Goal: Information Seeking & Learning: Check status

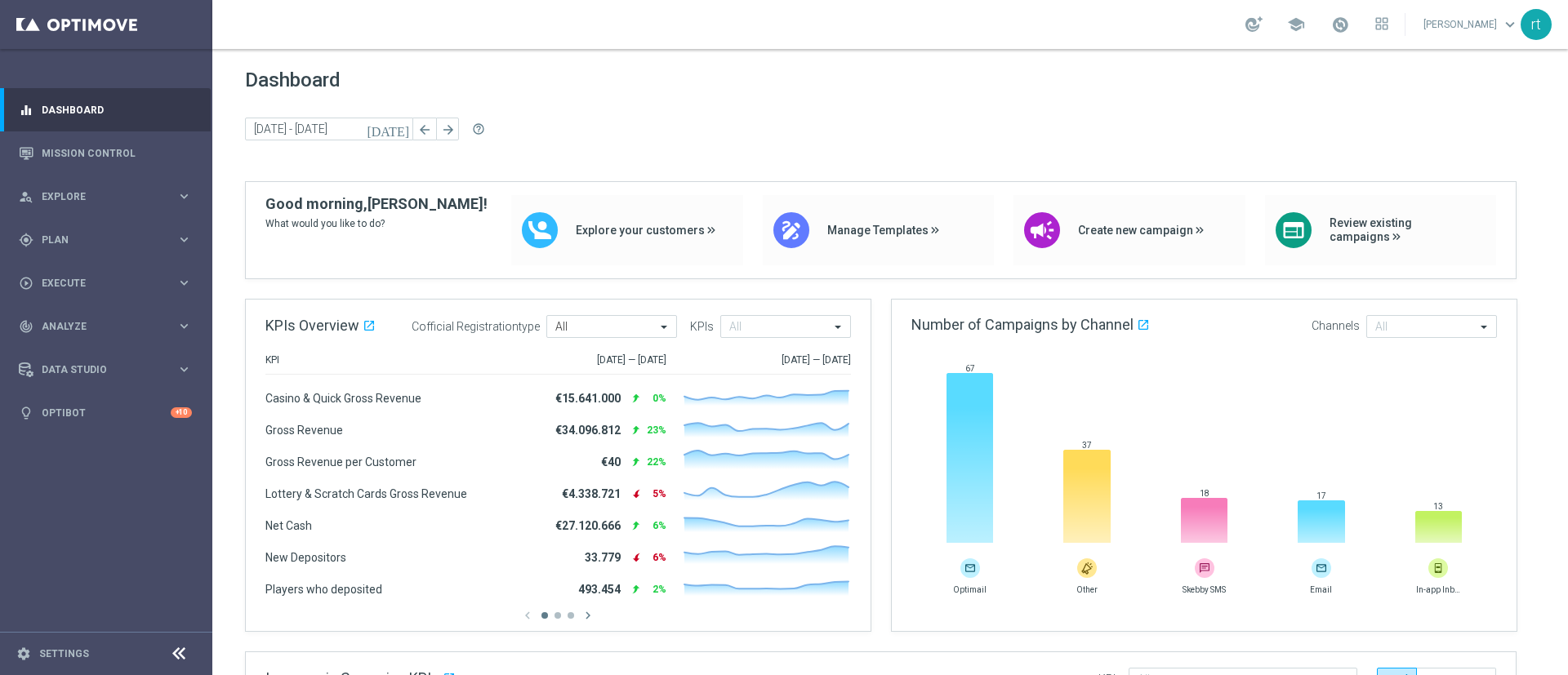
click at [564, 126] on div "[DATE] [DATE] - [DATE] arrow_back arrow_forward help_outline" at bounding box center [889, 130] width 1290 height 25
click at [1349, 20] on span at bounding box center [1340, 25] width 18 height 18
click at [938, 98] on div "Dashboard [DATE] [DATE] - [DATE] arrow_back arrow_forward help_outline" at bounding box center [889, 125] width 1290 height 113
click at [60, 233] on div "gps_fixed Plan" at bounding box center [97, 240] width 157 height 15
click at [69, 274] on link "Target Groups" at bounding box center [106, 273] width 128 height 13
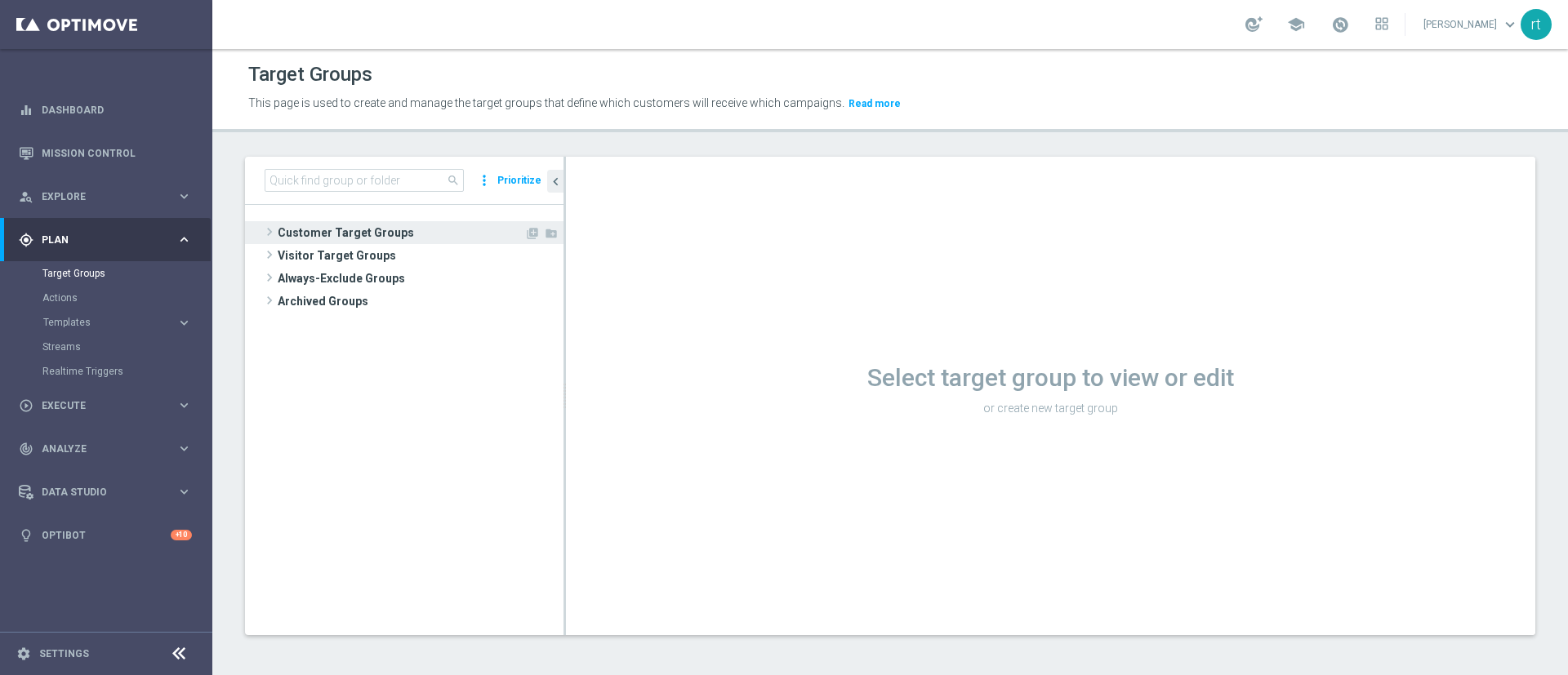
click at [423, 231] on span "Customer Target Groups" at bounding box center [401, 233] width 246 height 23
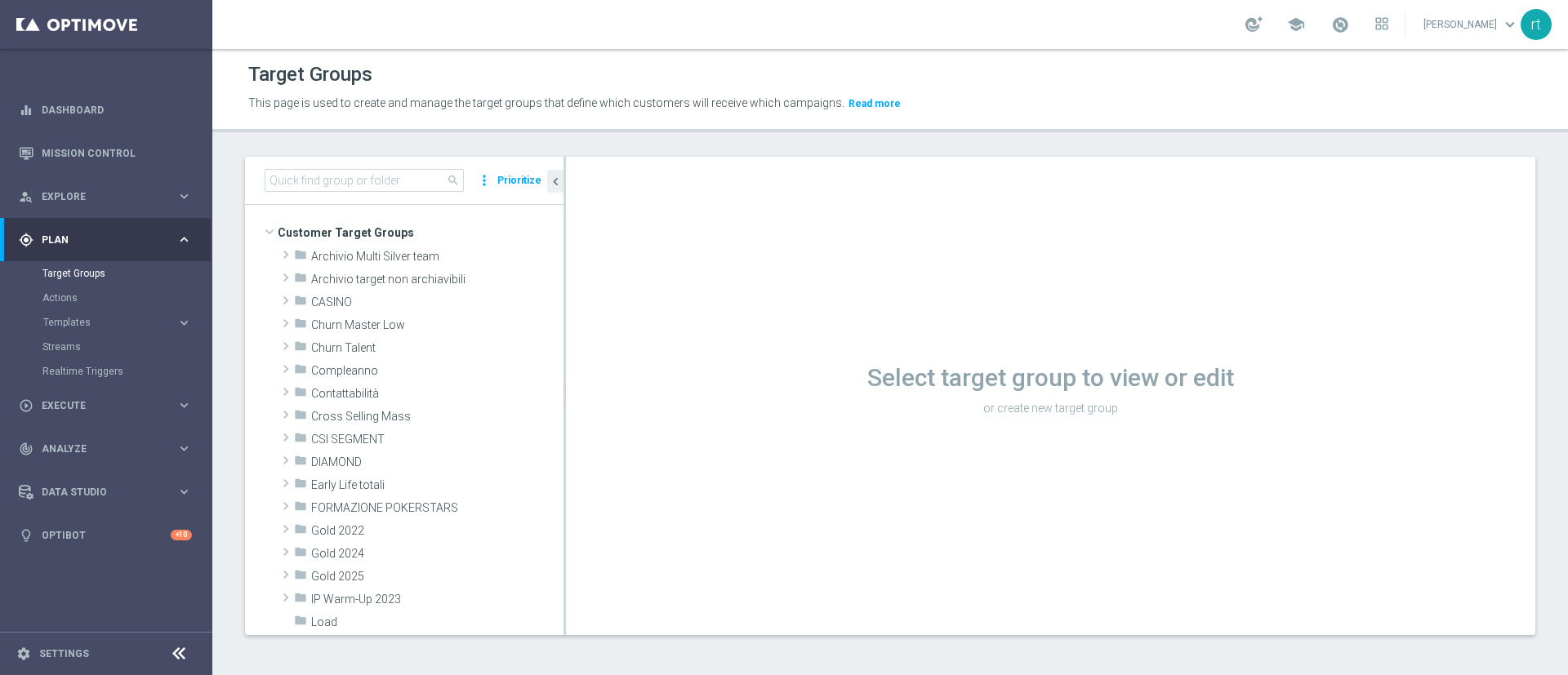
click at [506, 76] on div "Target Groups" at bounding box center [890, 74] width 1284 height 32
click at [535, 52] on header "Target Groups This page is used to create and manage the target groups that def…" at bounding box center [890, 90] width 1356 height 84
click at [441, 8] on div "school [PERSON_NAME] keyboard_arrow_down rt" at bounding box center [890, 24] width 1356 height 49
click at [365, 302] on span "CASINO" at bounding box center [398, 302] width 176 height 14
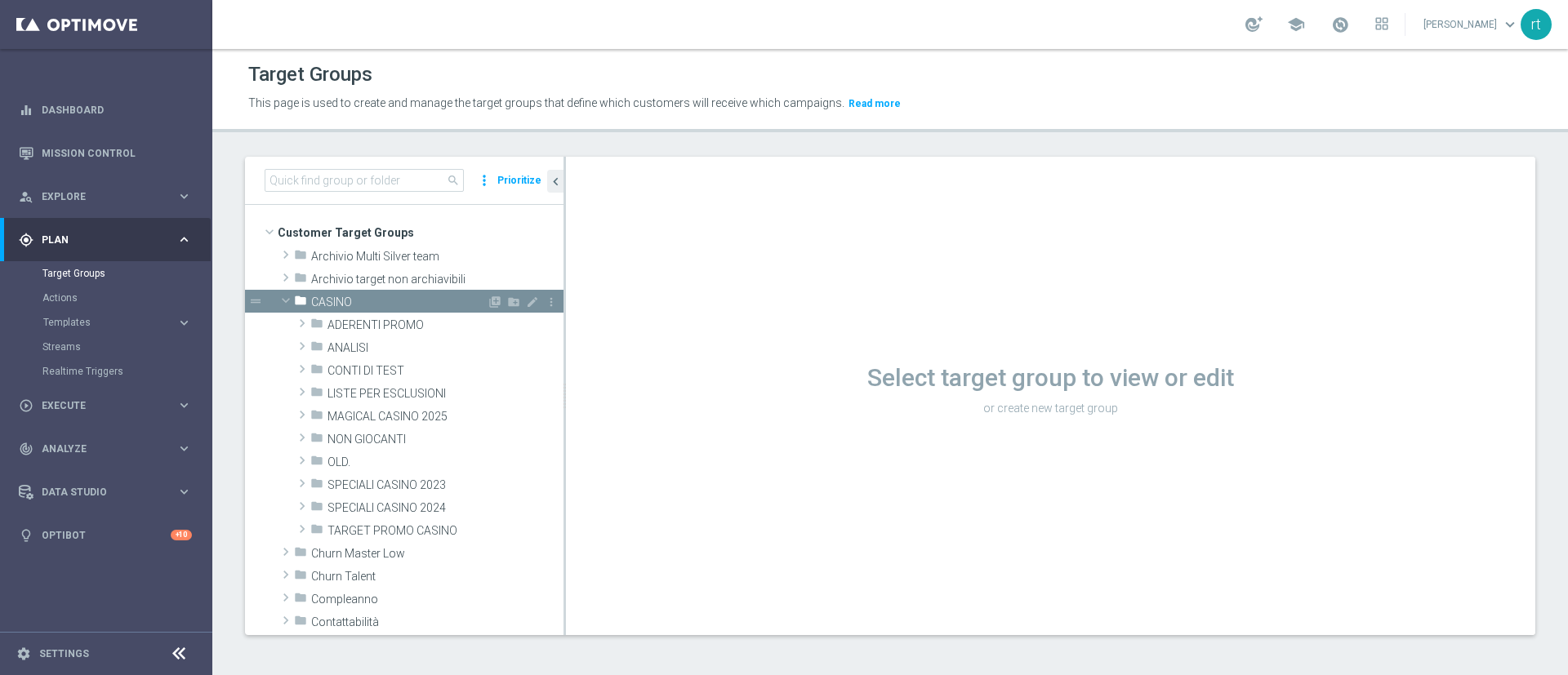
click at [365, 302] on span "CASINO" at bounding box center [398, 302] width 176 height 14
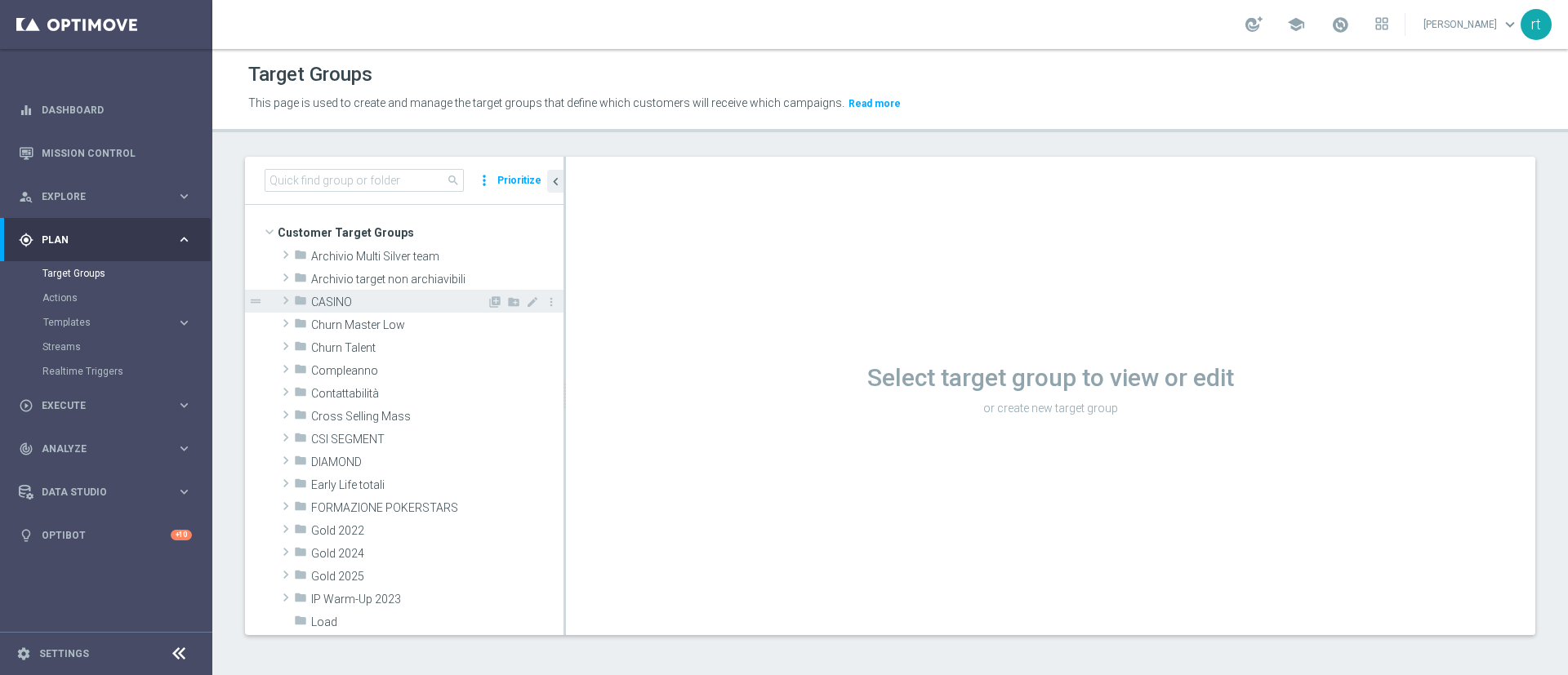
click at [365, 302] on span "CASINO" at bounding box center [398, 302] width 176 height 14
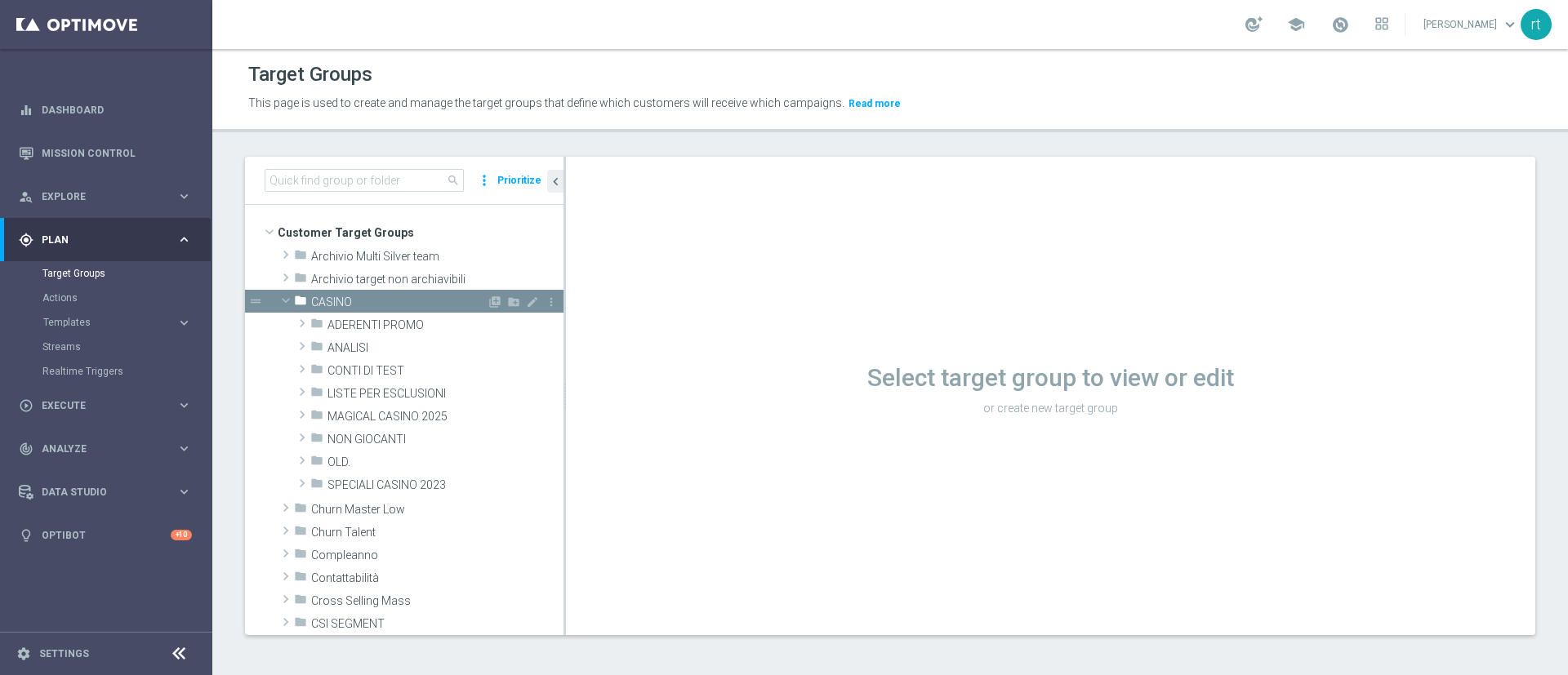
click at [365, 302] on span "CASINO" at bounding box center [398, 302] width 176 height 14
click at [777, 15] on div "school [PERSON_NAME] keyboard_arrow_down rt" at bounding box center [890, 24] width 1356 height 49
click at [783, 11] on div "school [PERSON_NAME] keyboard_arrow_down rt" at bounding box center [890, 24] width 1356 height 49
click at [784, 11] on div "school [PERSON_NAME] keyboard_arrow_down rt" at bounding box center [890, 24] width 1356 height 49
click at [426, 19] on div "school [PERSON_NAME] keyboard_arrow_down rt" at bounding box center [890, 24] width 1356 height 49
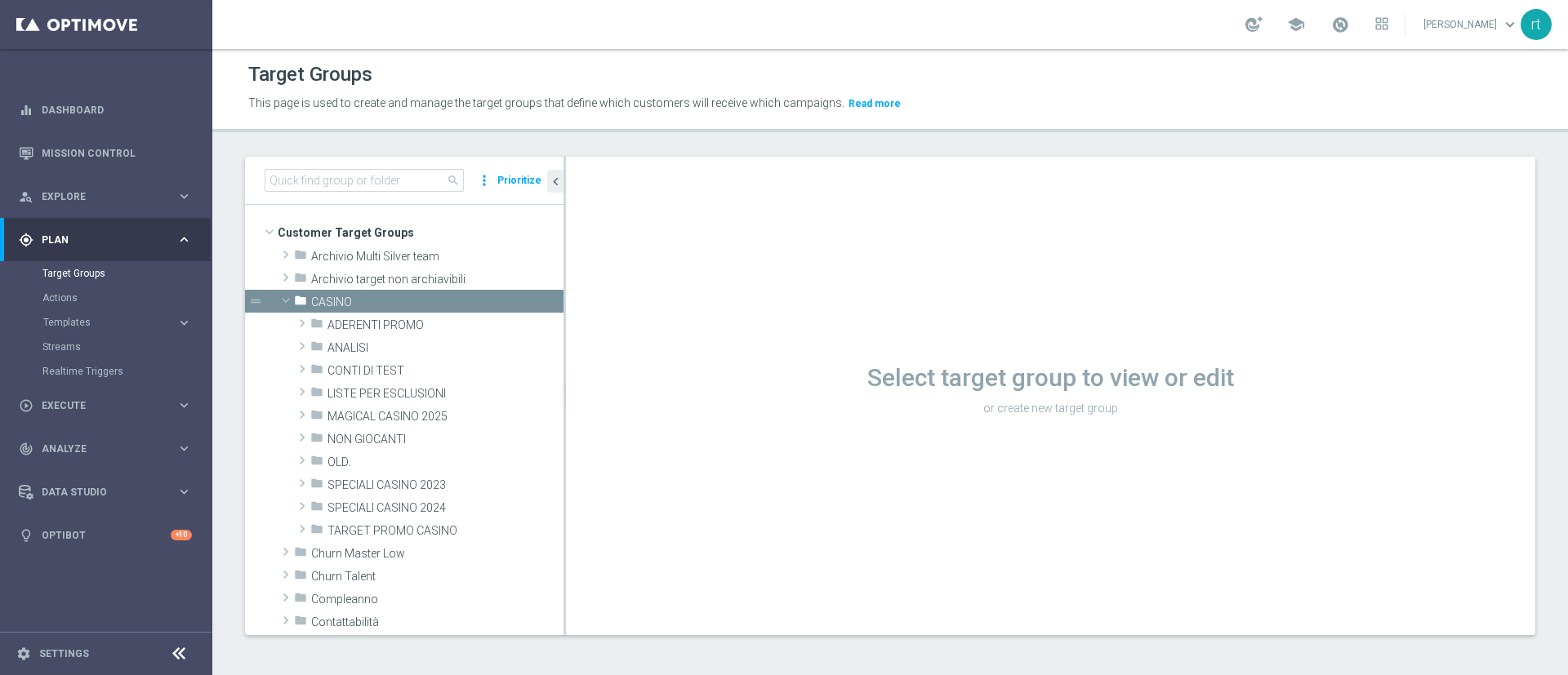
click at [491, 15] on div "school [PERSON_NAME] keyboard_arrow_down rt" at bounding box center [890, 24] width 1356 height 49
click at [790, 9] on div "school [PERSON_NAME] keyboard_arrow_down rt" at bounding box center [890, 24] width 1356 height 49
click at [783, 13] on div "school [PERSON_NAME] keyboard_arrow_down rt" at bounding box center [890, 24] width 1356 height 49
click at [785, 8] on div "school [PERSON_NAME] keyboard_arrow_down rt" at bounding box center [890, 24] width 1356 height 49
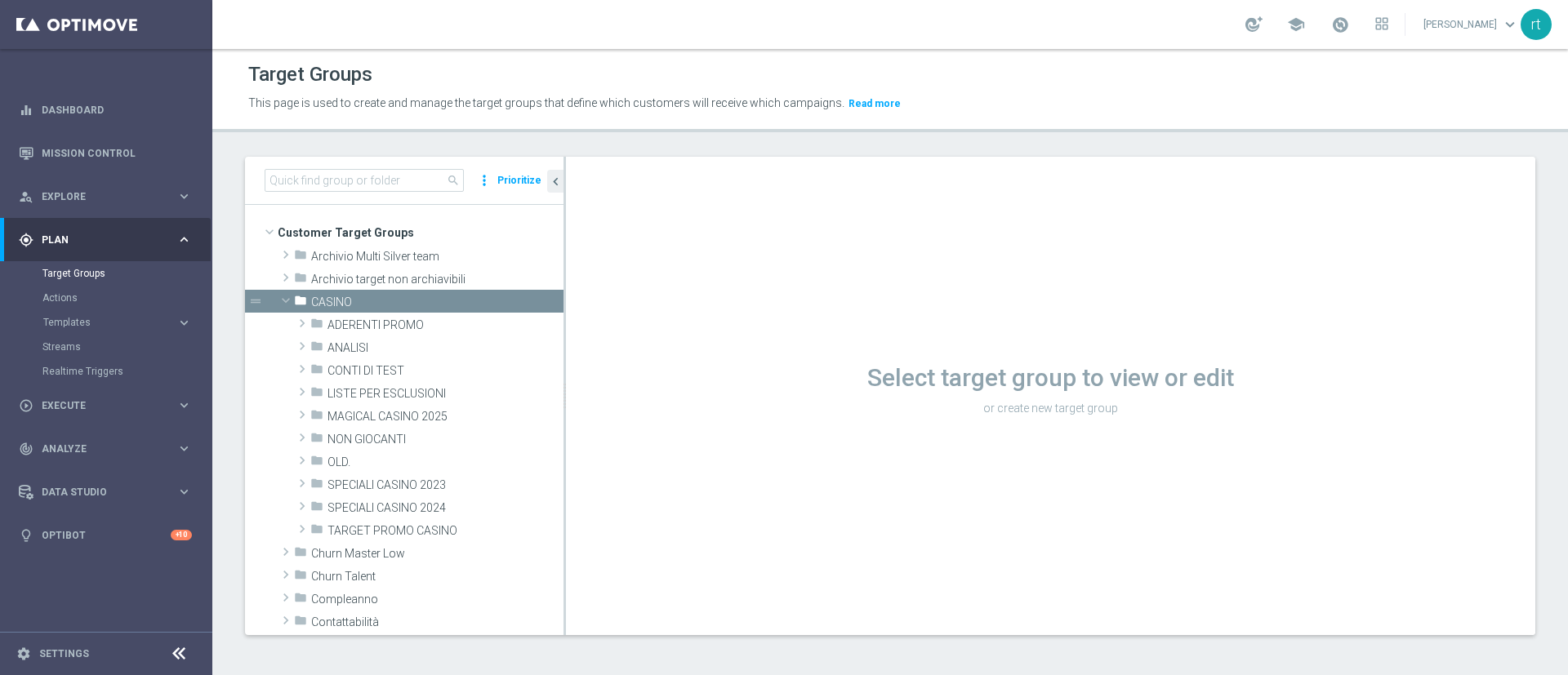
click at [782, 0] on div "school [PERSON_NAME] keyboard_arrow_down rt" at bounding box center [890, 24] width 1356 height 49
click at [783, 11] on div "school [PERSON_NAME] keyboard_arrow_down rt" at bounding box center [890, 24] width 1356 height 49
click at [385, 346] on span "ANALISI" at bounding box center [406, 348] width 159 height 14
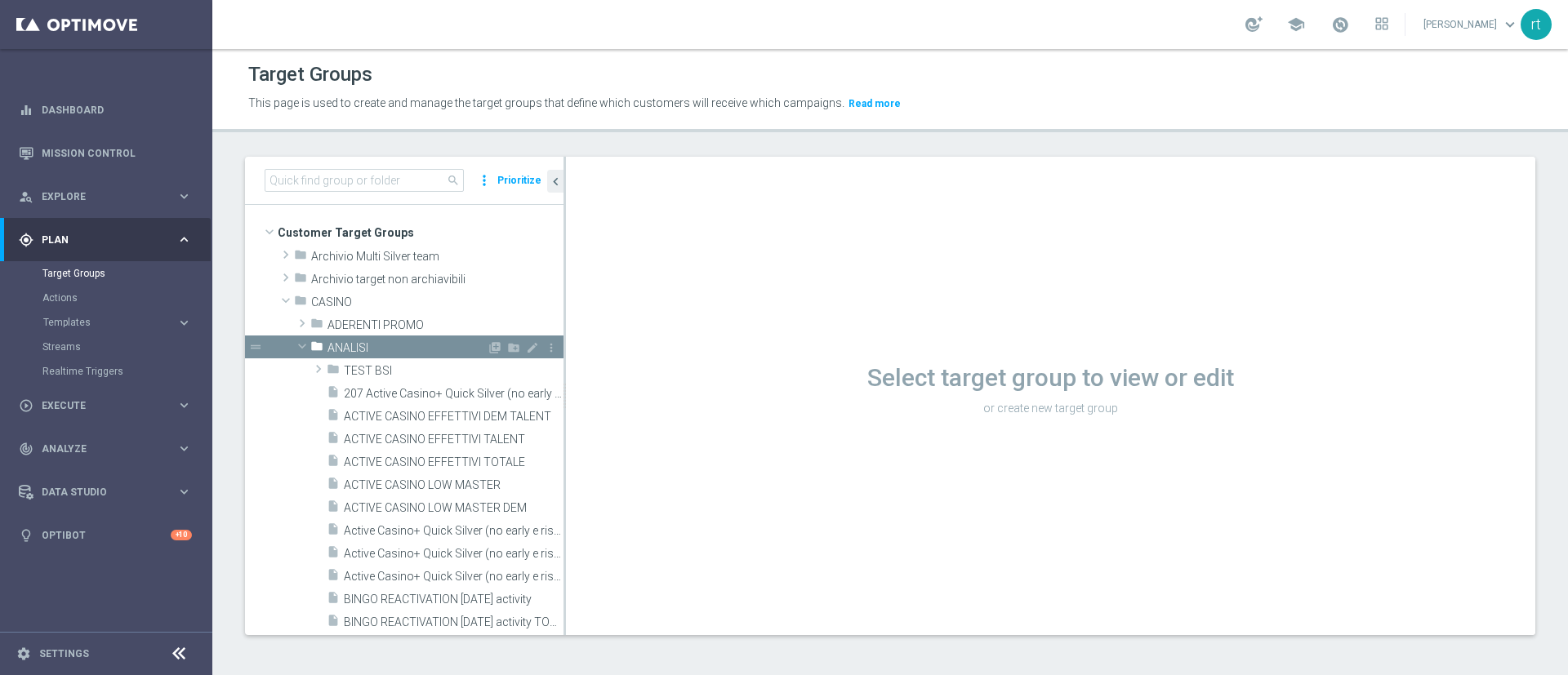
click at [385, 346] on span "ANALISI" at bounding box center [406, 348] width 159 height 14
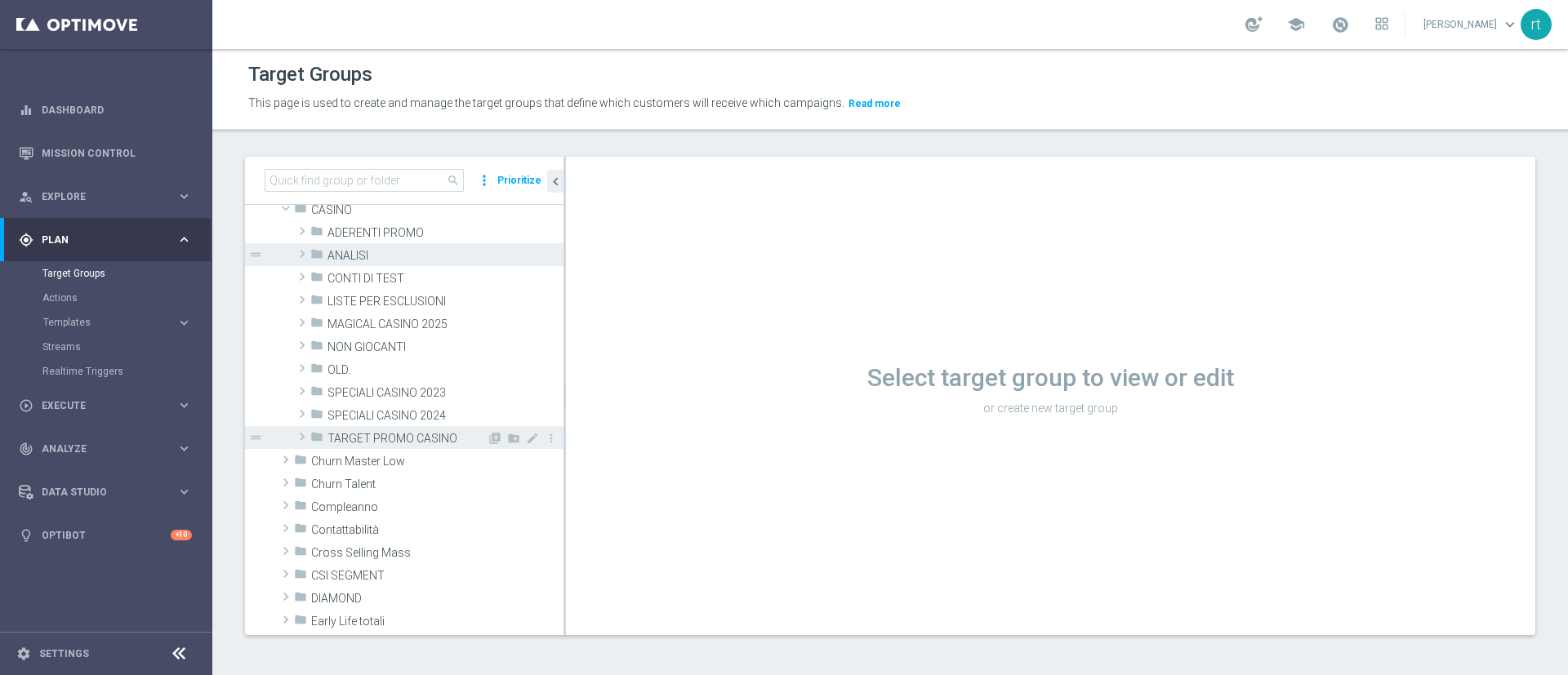
scroll to position [93, 0]
click at [784, 5] on div "school [PERSON_NAME] keyboard_arrow_down rt" at bounding box center [890, 24] width 1356 height 49
click at [109, 145] on link "Mission Control" at bounding box center [116, 153] width 150 height 43
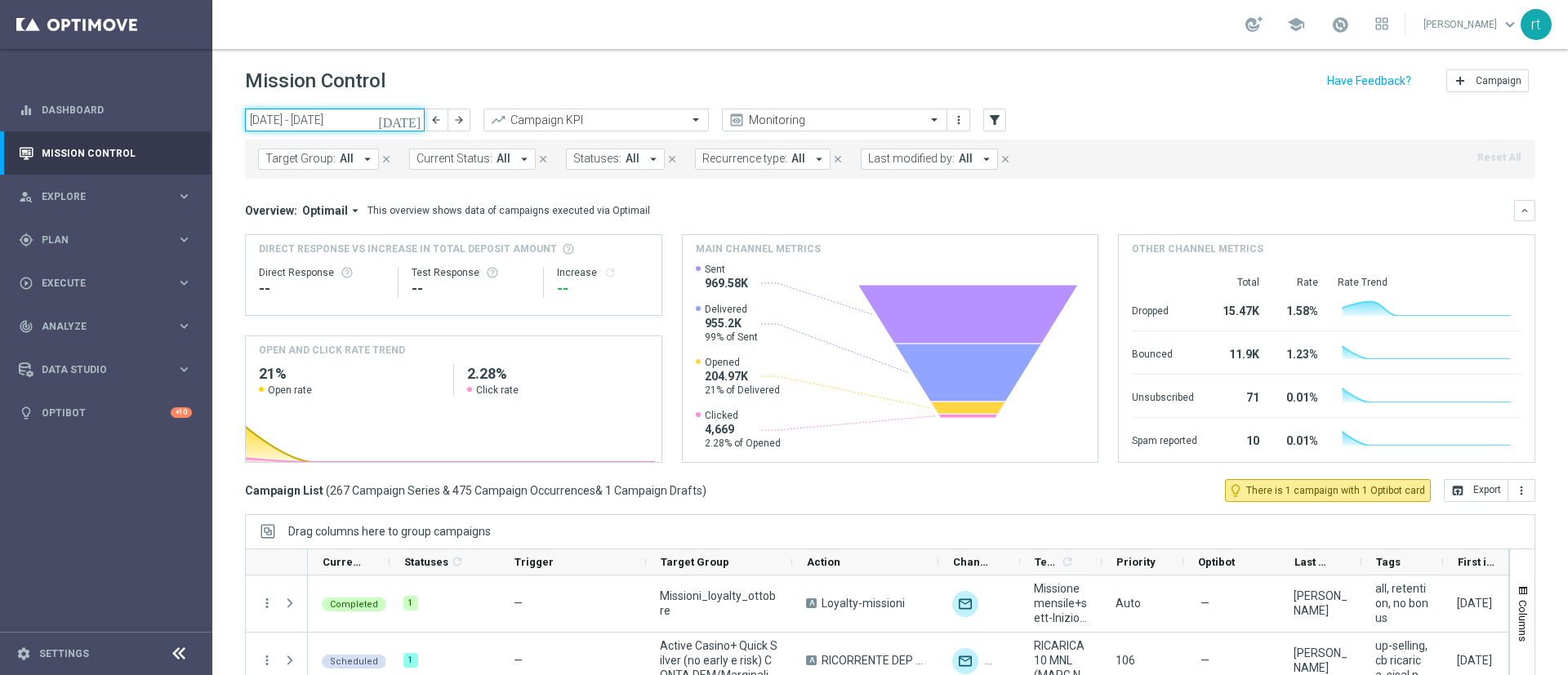
click at [345, 126] on input "[DATE] - [DATE]" at bounding box center [334, 120] width 179 height 23
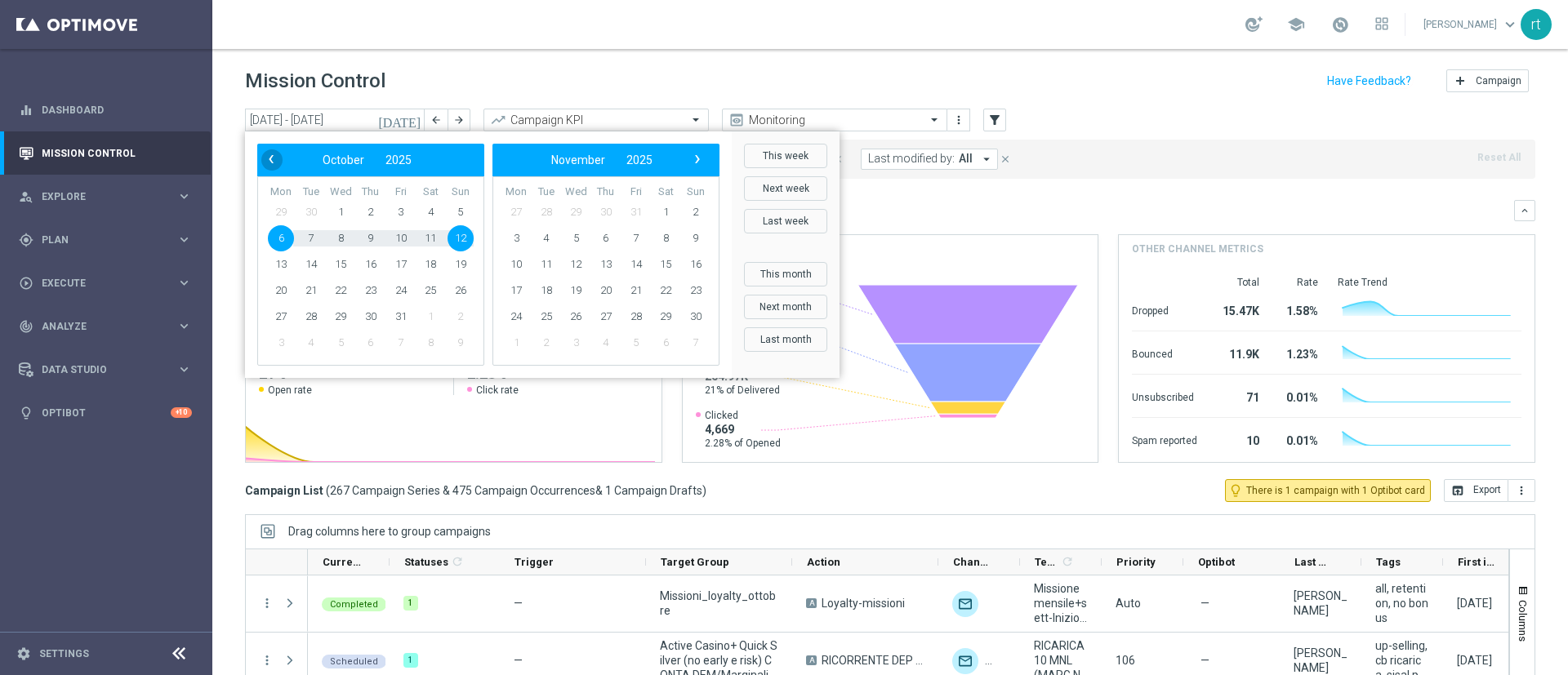
click at [270, 152] on span "‹" at bounding box center [270, 159] width 21 height 21
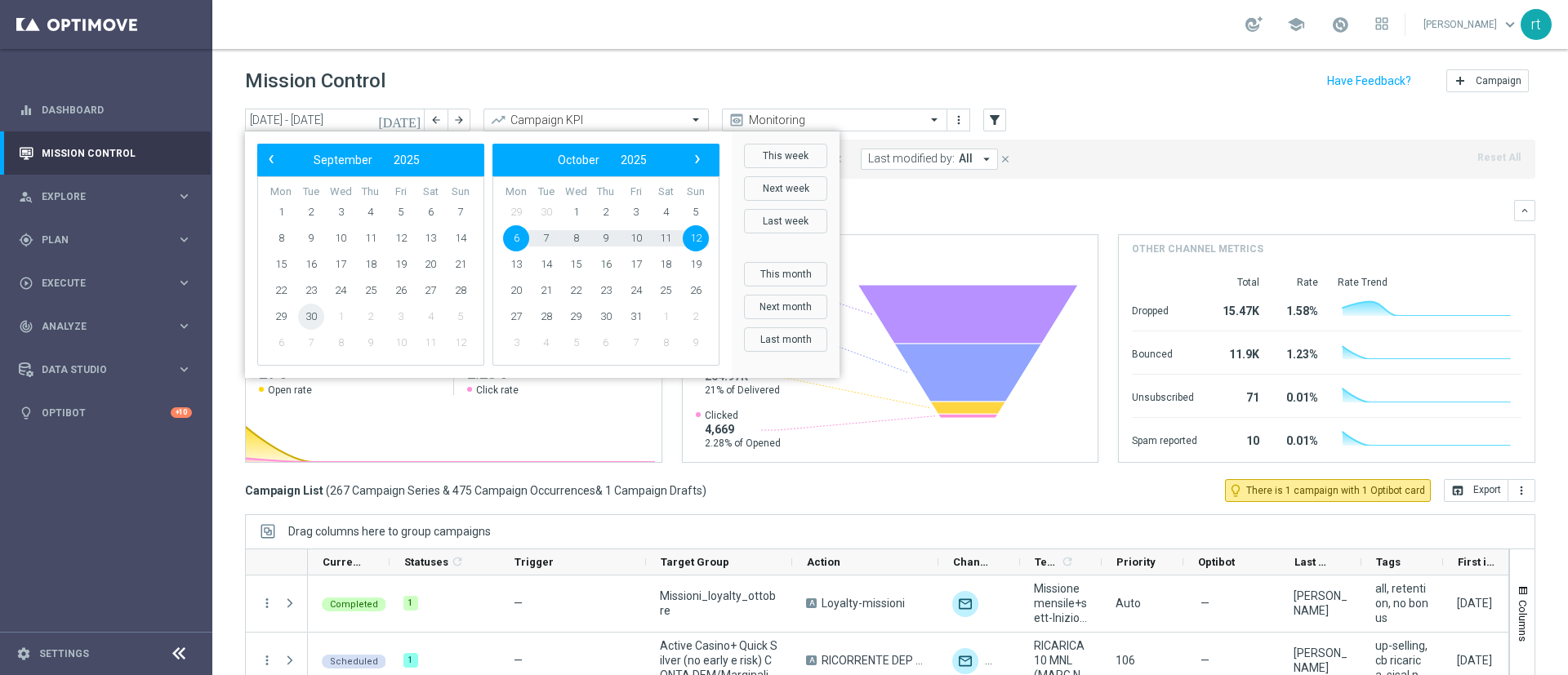
click at [309, 319] on span "30" at bounding box center [311, 316] width 26 height 26
type input "[DATE] - [DATE]"
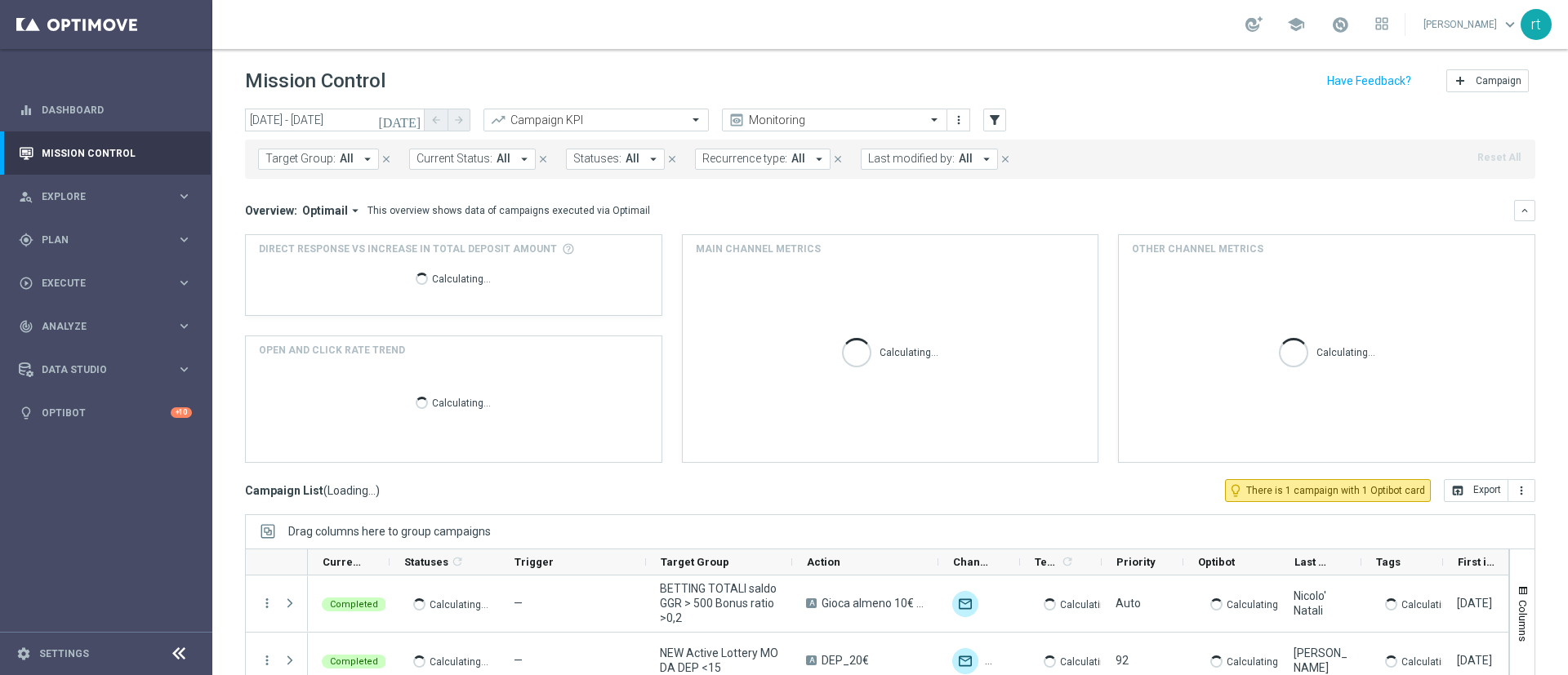
click at [890, 166] on button "Last modified by: All arrow_drop_down" at bounding box center [929, 159] width 137 height 21
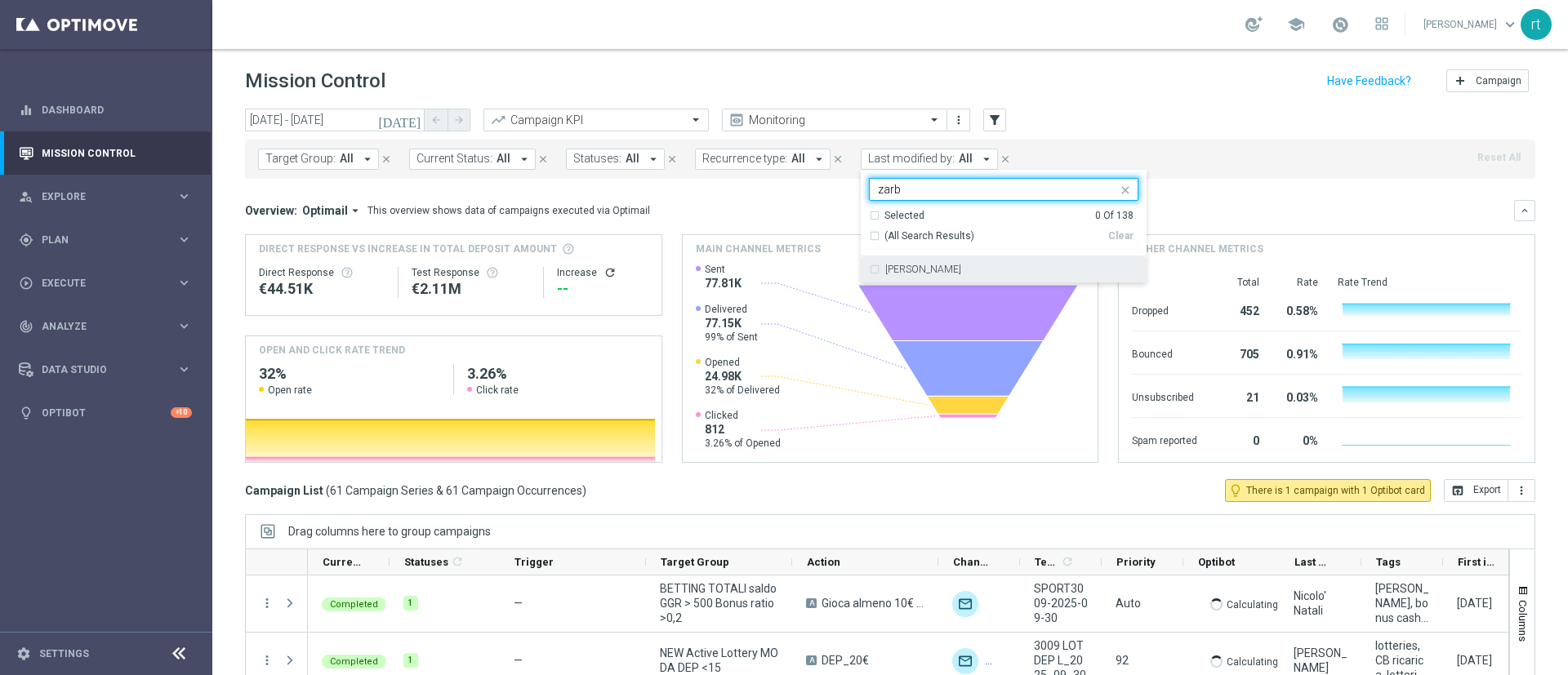
click at [886, 267] on label "[PERSON_NAME]" at bounding box center [922, 269] width 76 height 10
type input "zarb"
drag, startPoint x: 918, startPoint y: 189, endPoint x: 834, endPoint y: 203, distance: 85.2
click at [834, 203] on div "[DATE] [DATE] - [DATE] arrow_back arrow_forward Campaign KPI trending_up Monito…" at bounding box center [890, 384] width 1356 height 552
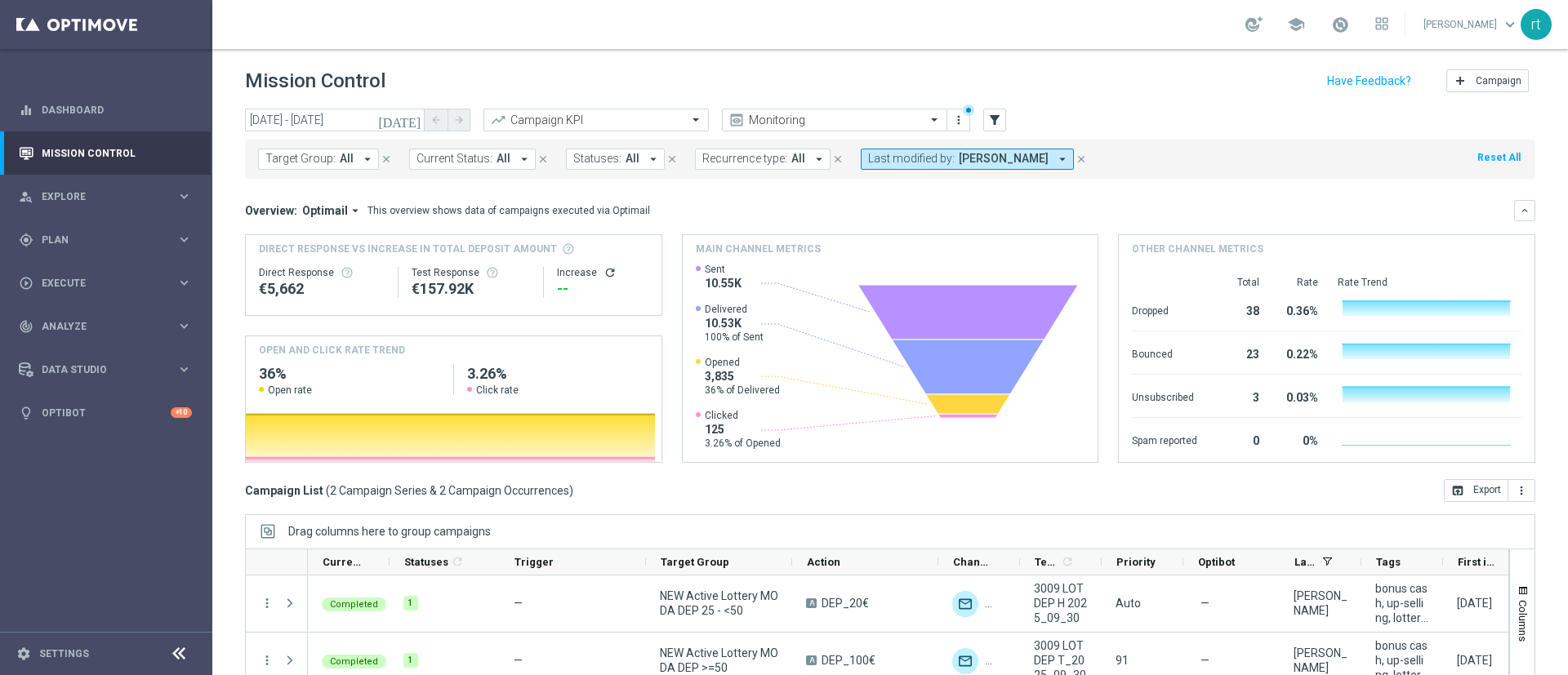
click at [877, 162] on span "Last modified by:" at bounding box center [911, 158] width 86 height 14
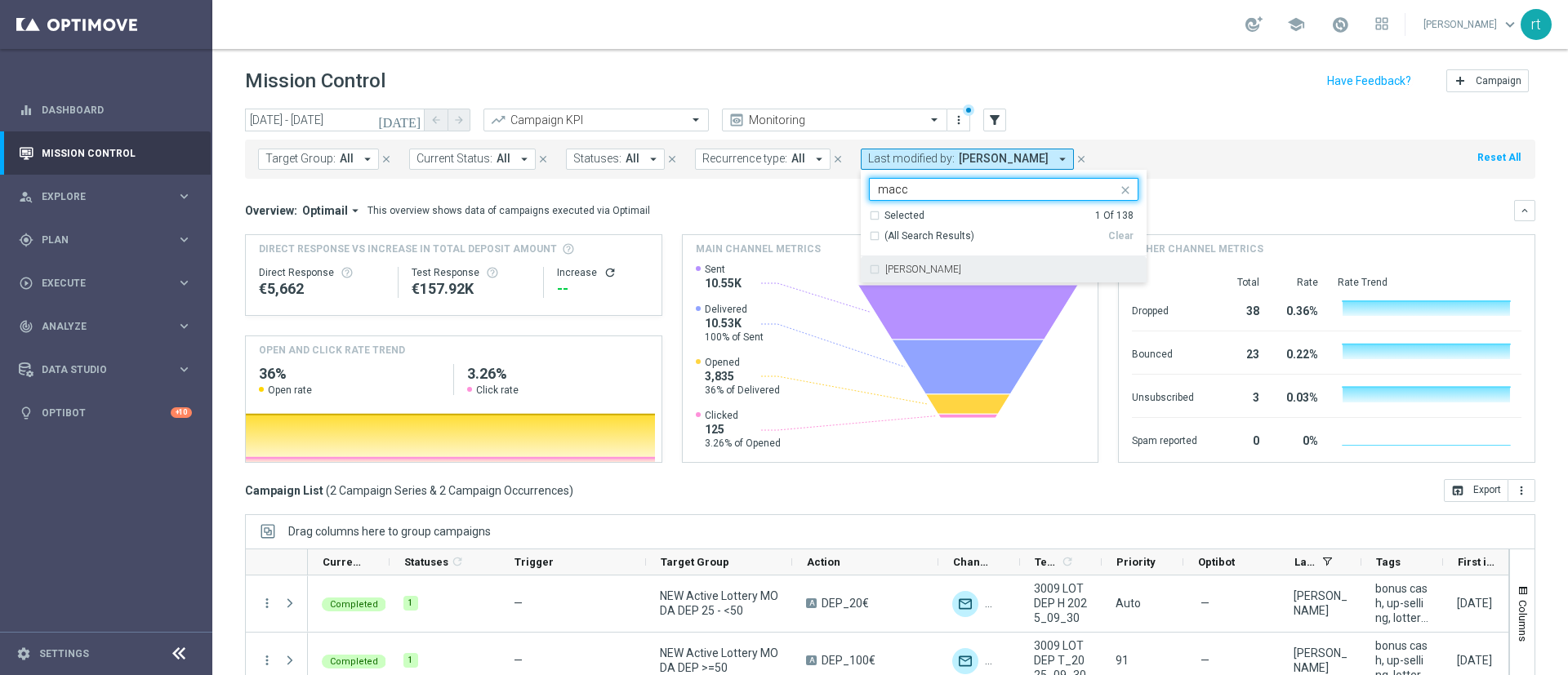
click at [898, 269] on label "[PERSON_NAME]" at bounding box center [922, 269] width 76 height 10
type input "macc"
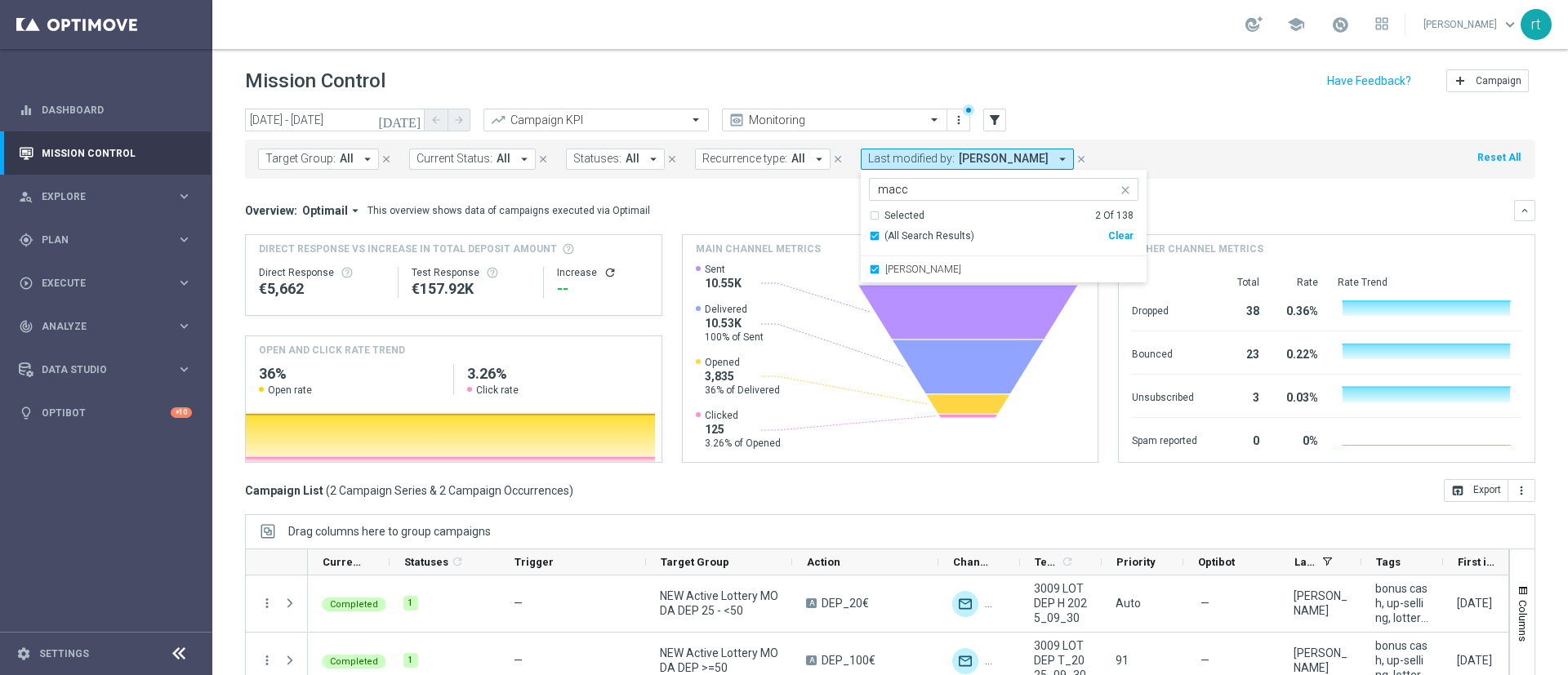
click at [1080, 103] on header "Mission Control add Campaign" at bounding box center [890, 78] width 1356 height 60
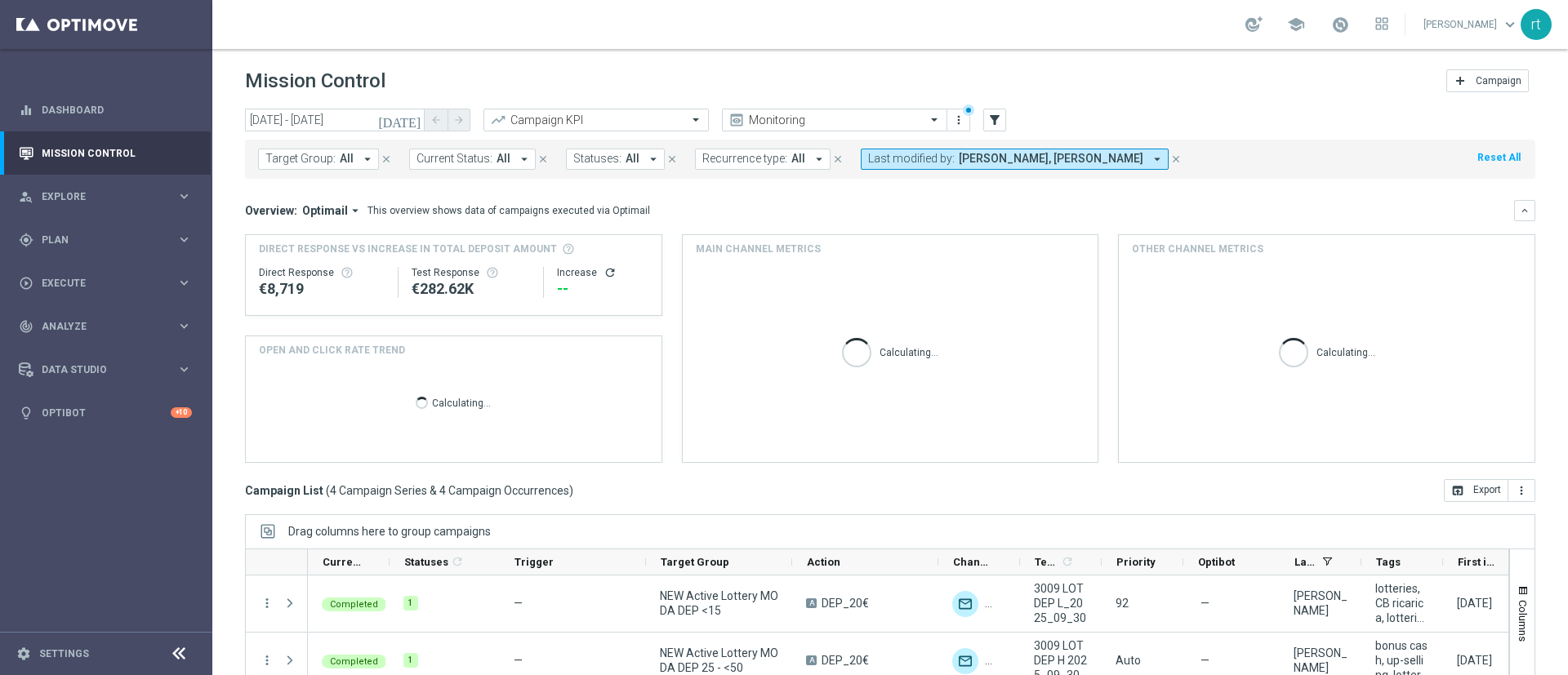
scroll to position [142, 0]
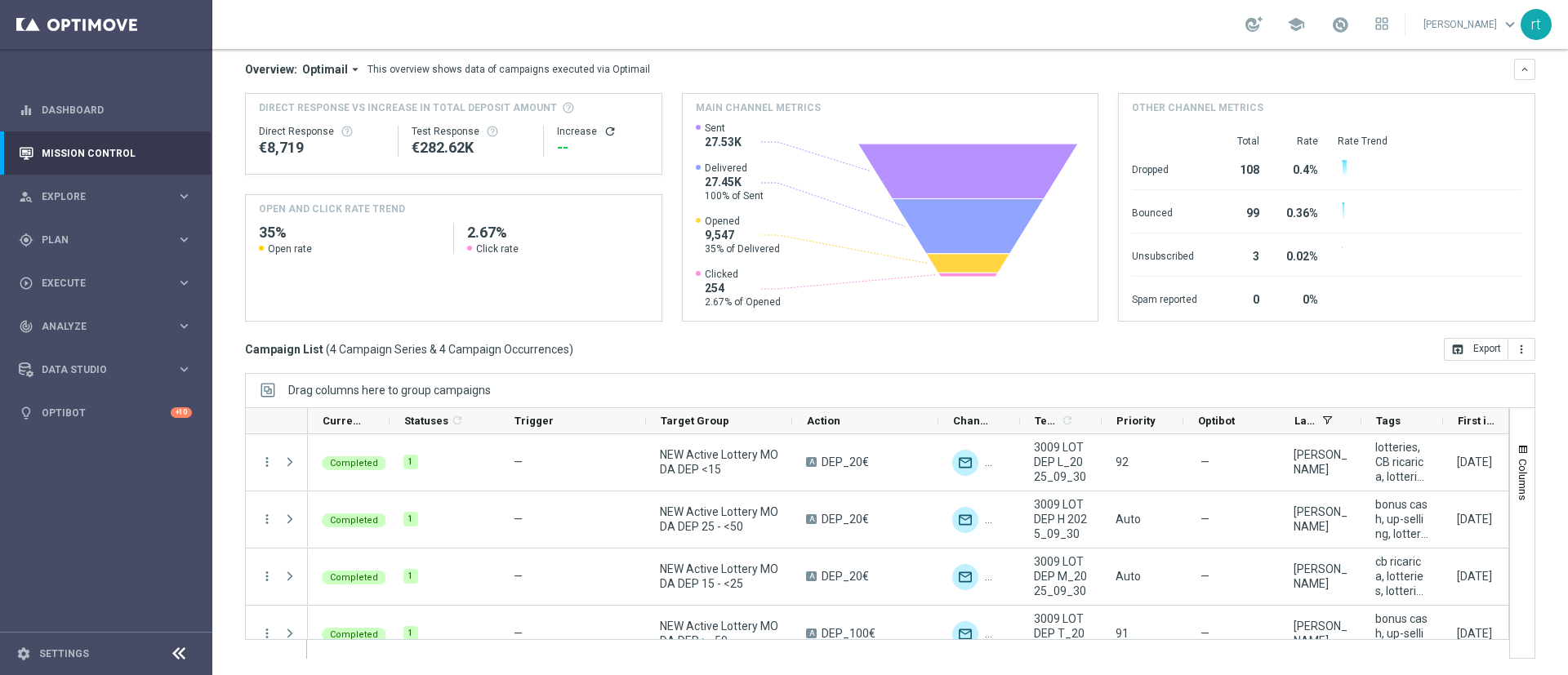
click at [228, 396] on div "[DATE] [DATE] - [DATE] arrow_back arrow_forward Campaign KPI trending_up Monito…" at bounding box center [890, 243] width 1356 height 552
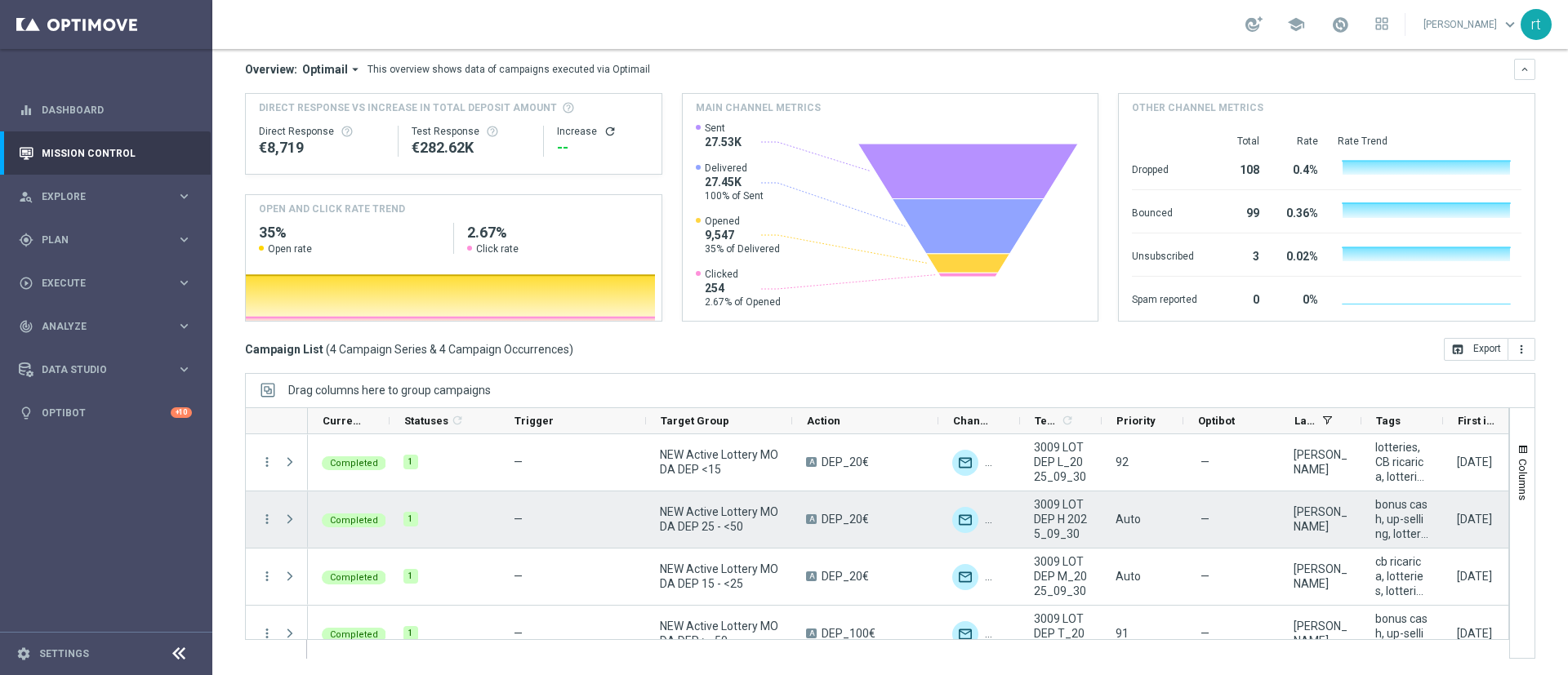
scroll to position [24, 0]
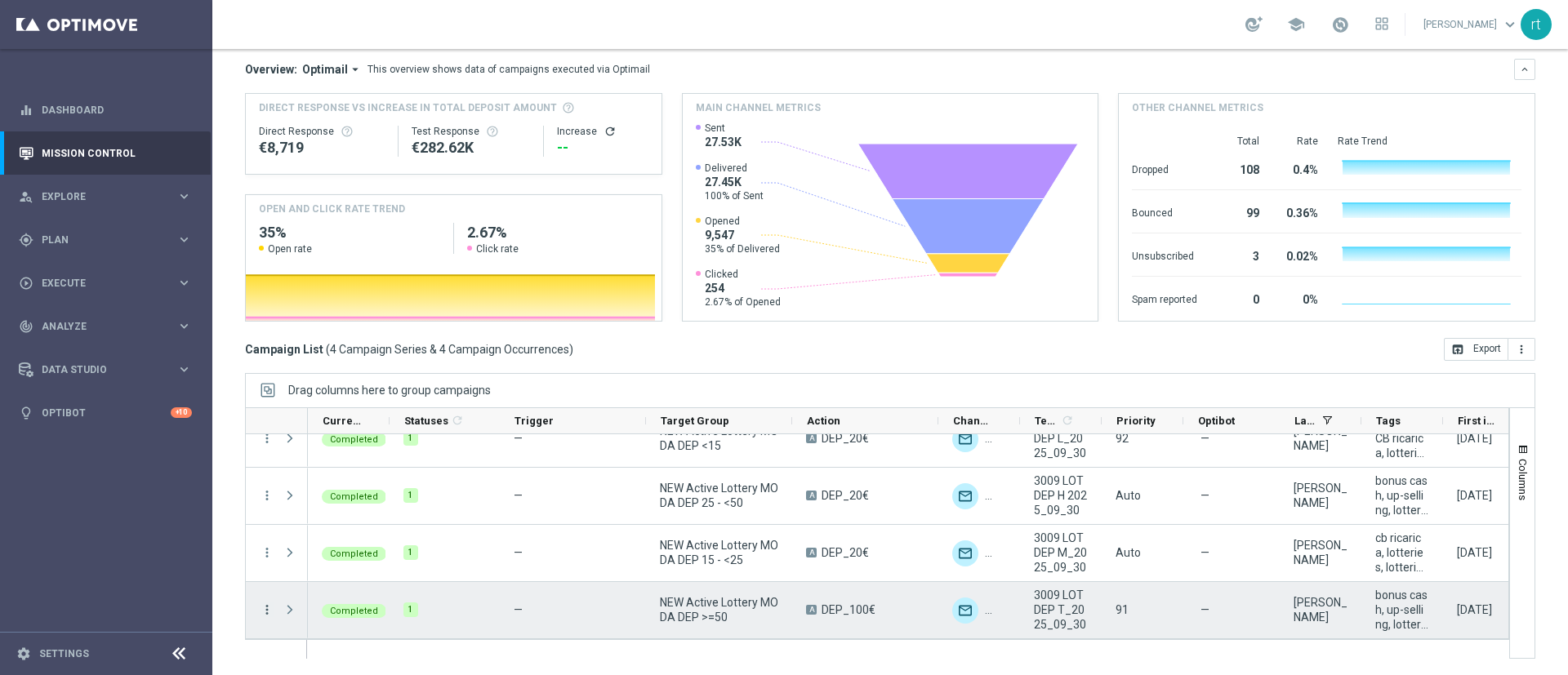
click at [260, 613] on icon "more_vert" at bounding box center [267, 610] width 15 height 15
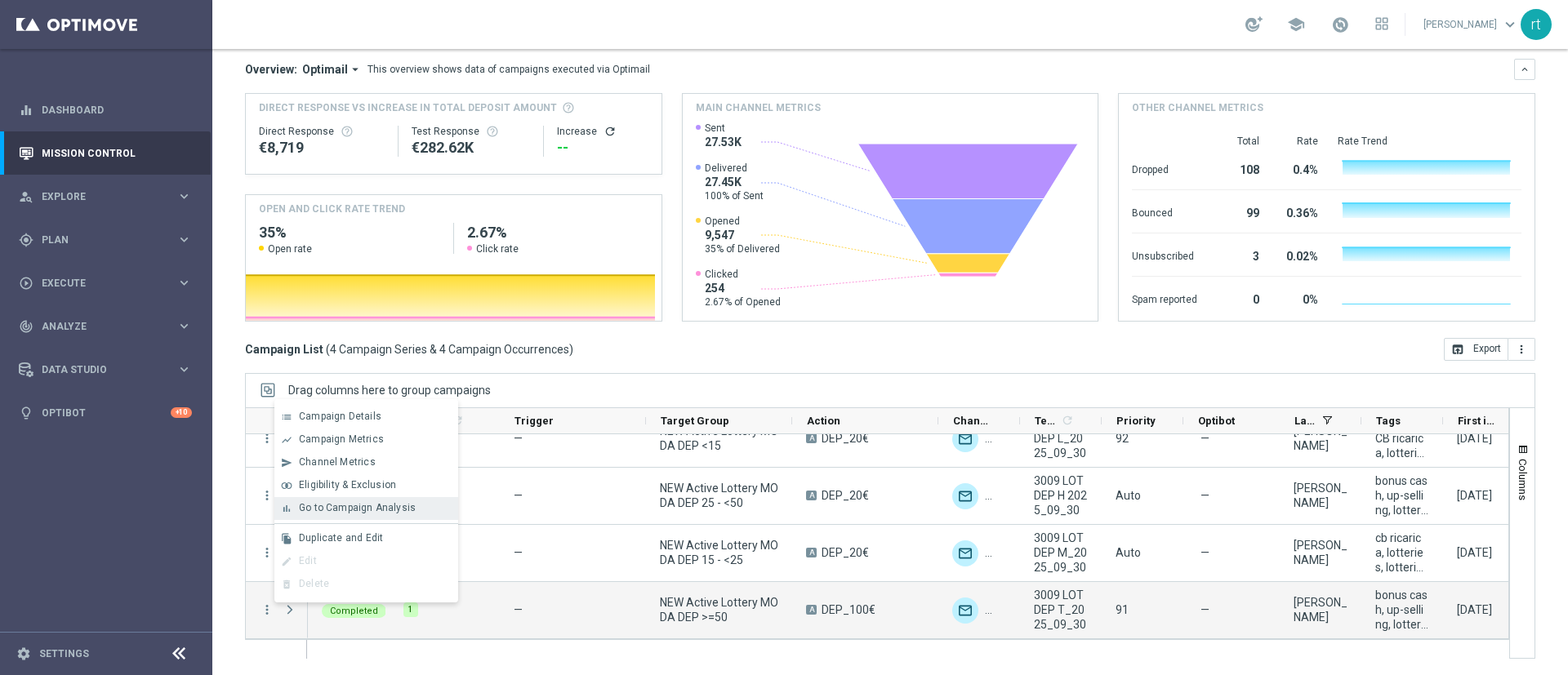
click at [359, 512] on span "Go to Campaign Analysis" at bounding box center [357, 508] width 117 height 11
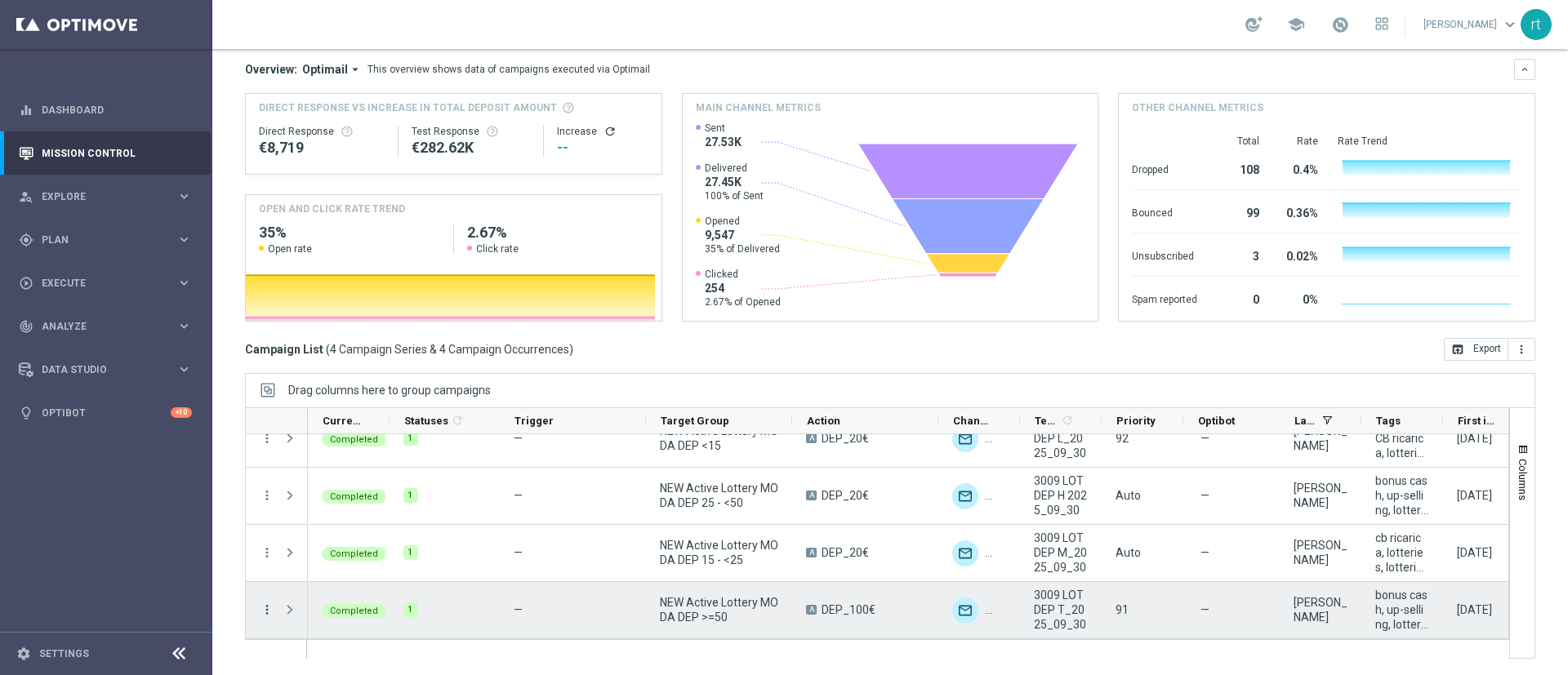
click at [272, 609] on icon "more_vert" at bounding box center [267, 610] width 15 height 15
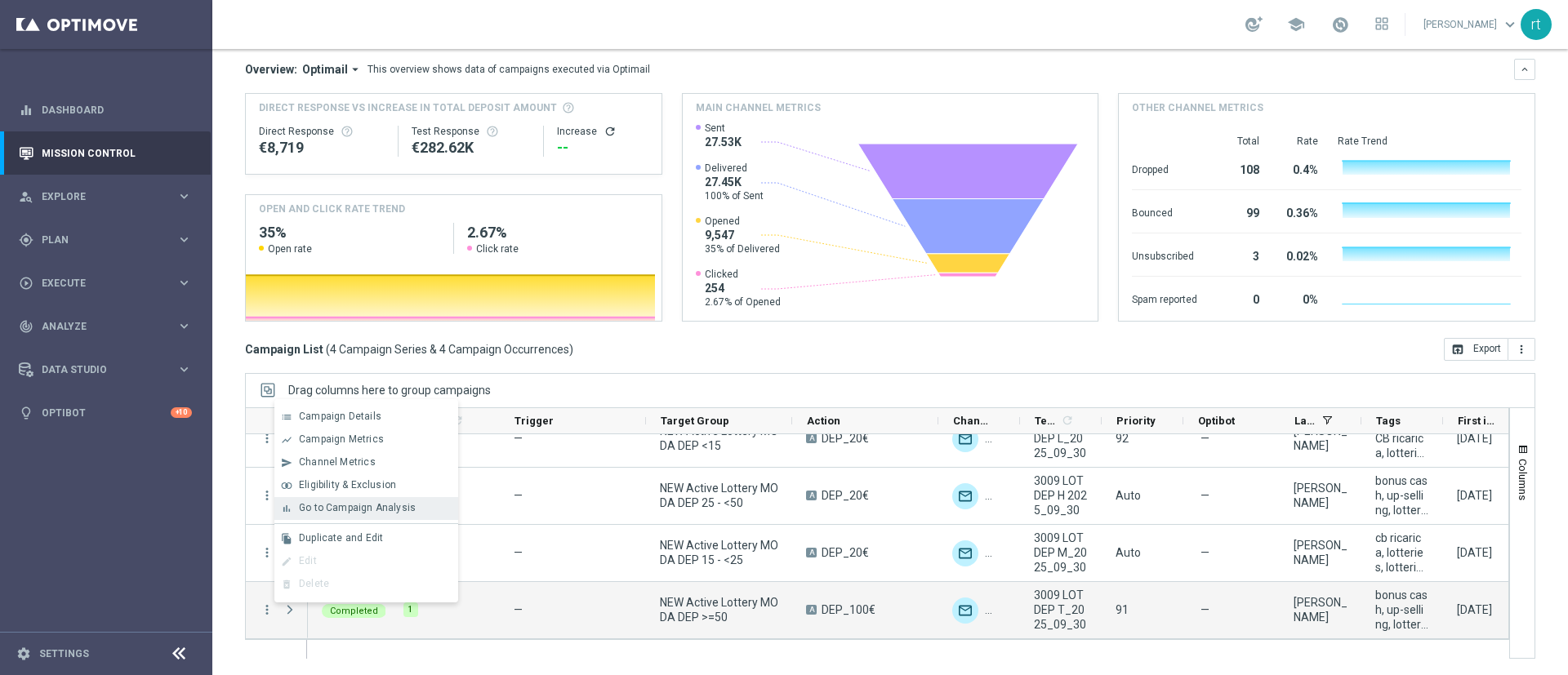
click at [395, 506] on span "Go to Campaign Analysis" at bounding box center [357, 508] width 117 height 11
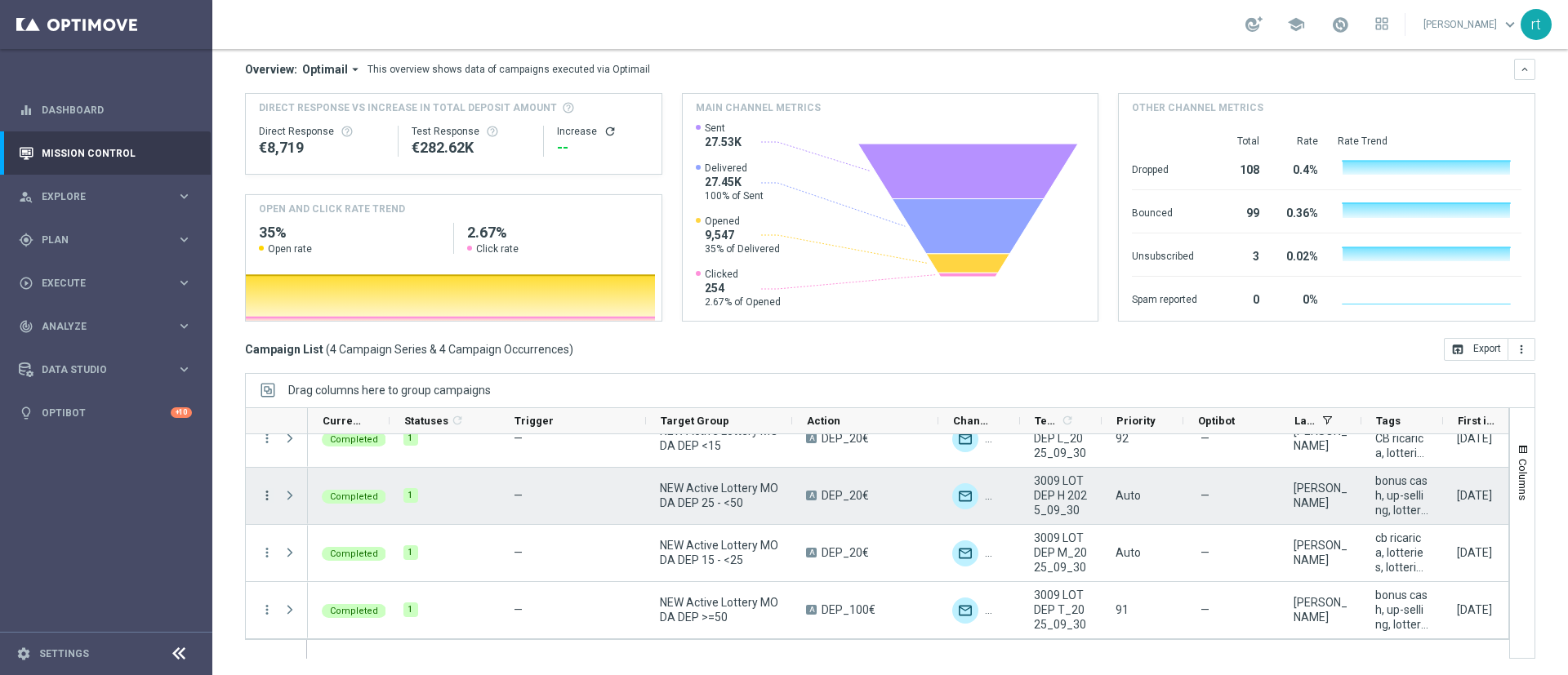
click at [268, 498] on icon "more_vert" at bounding box center [267, 496] width 15 height 15
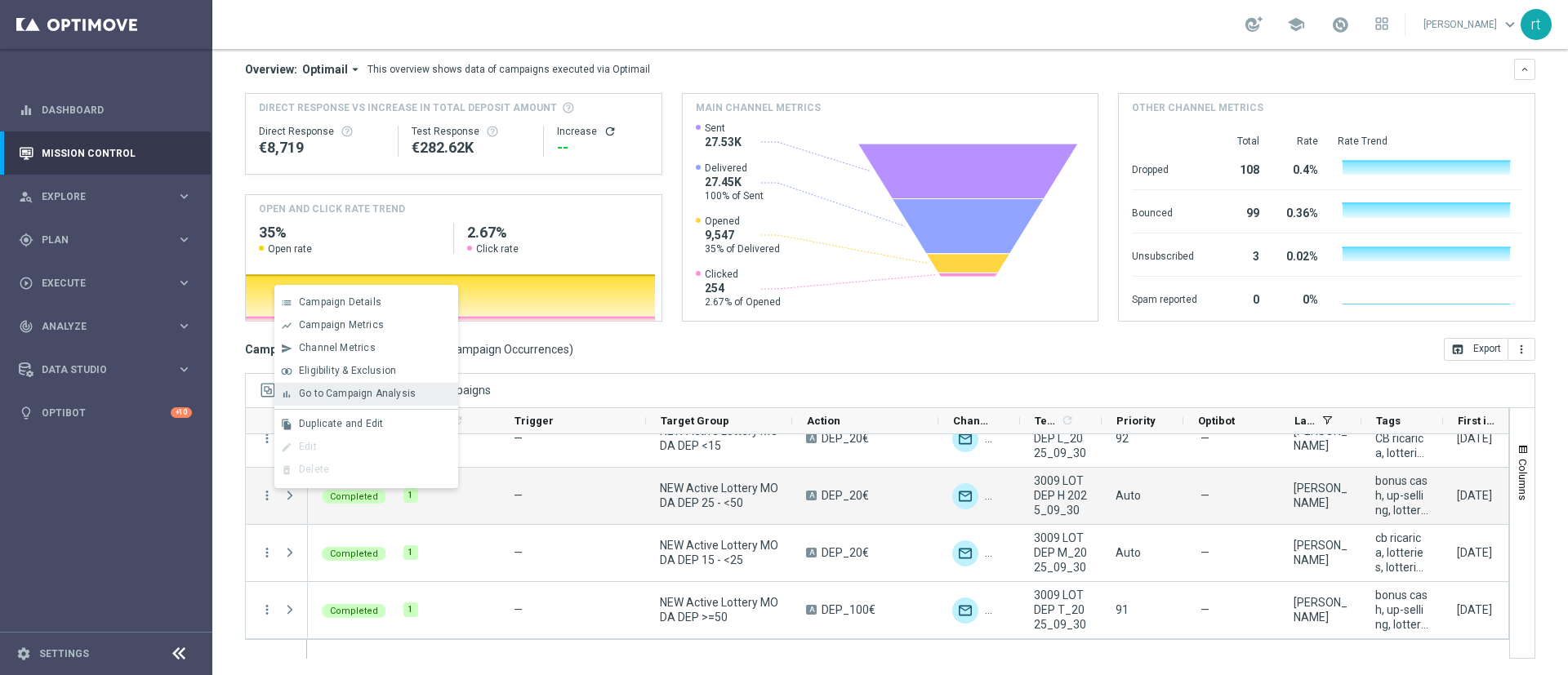
click at [404, 398] on span "Go to Campaign Analysis" at bounding box center [357, 394] width 117 height 11
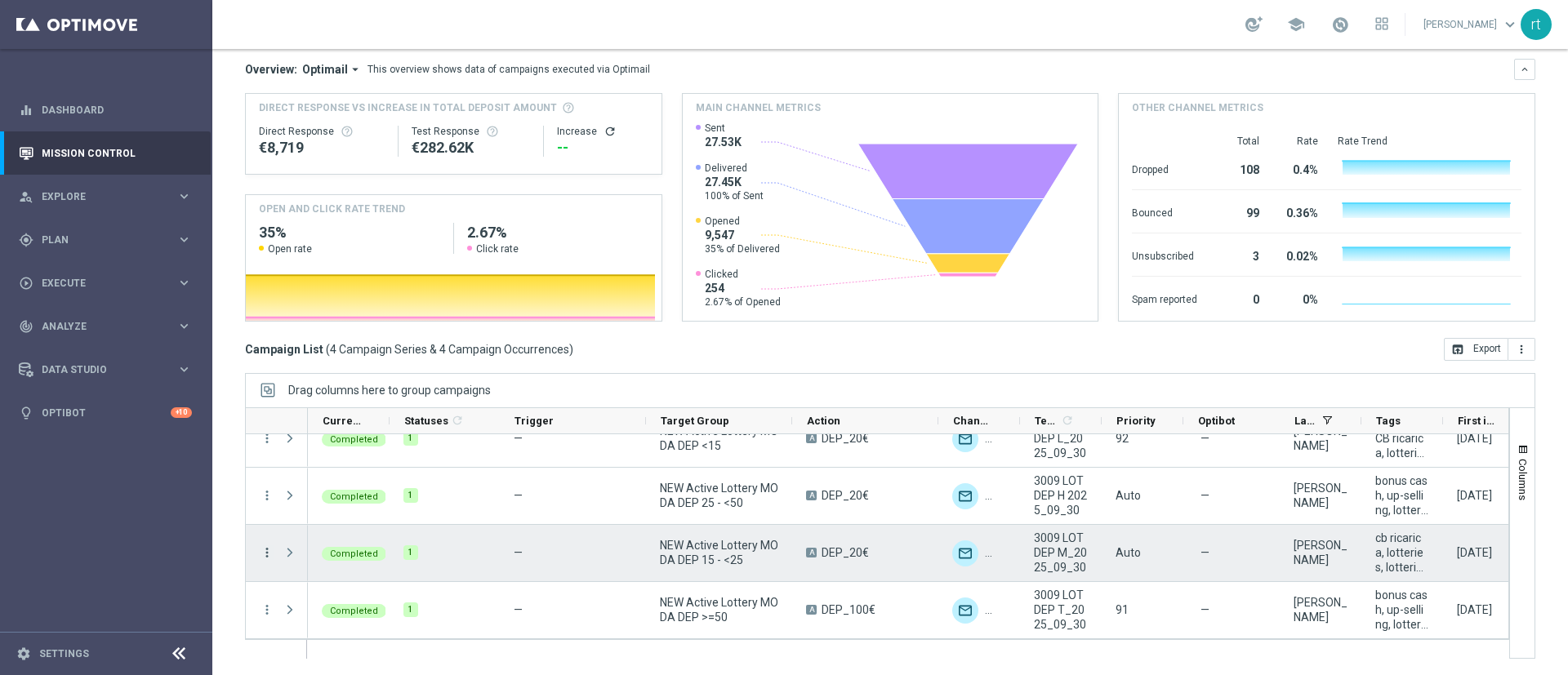
click at [265, 546] on icon "more_vert" at bounding box center [267, 553] width 15 height 15
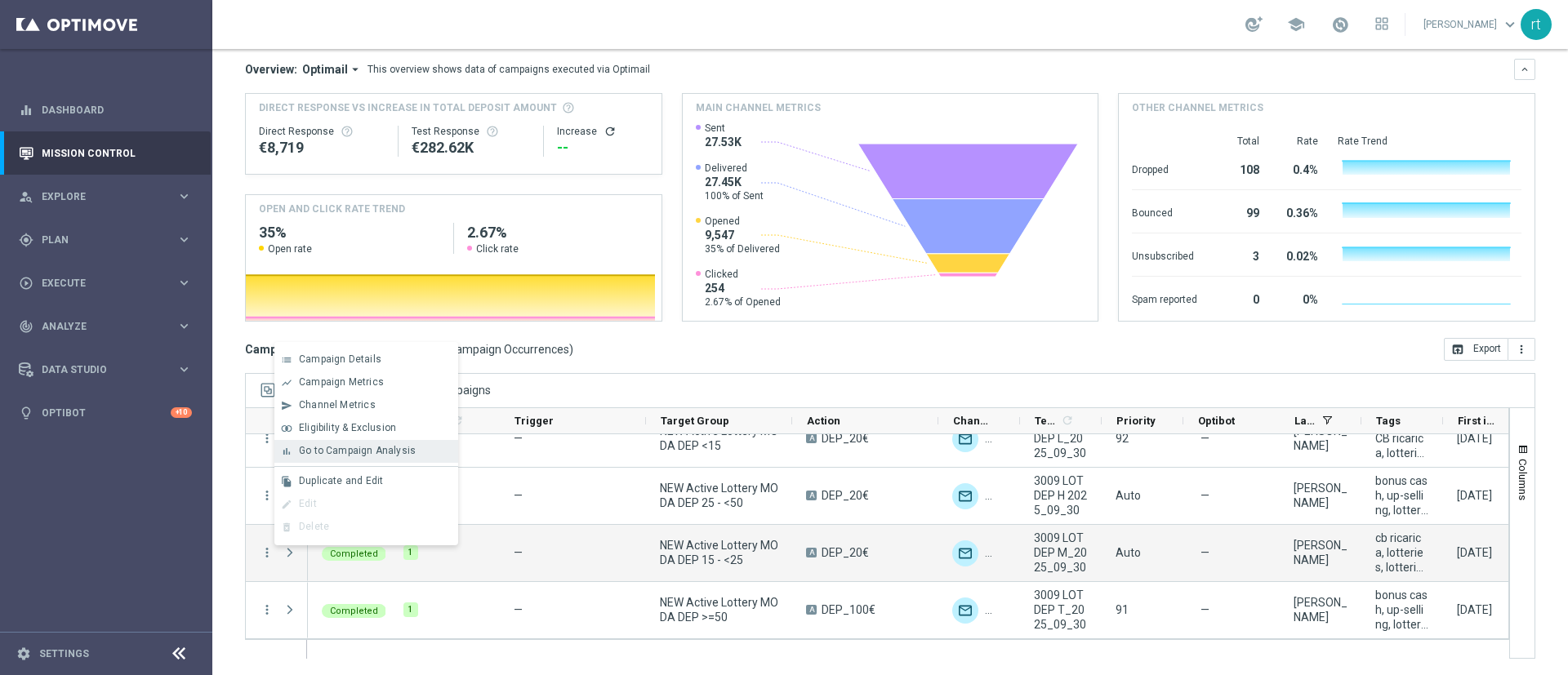
click at [369, 450] on span "Go to Campaign Analysis" at bounding box center [357, 451] width 117 height 11
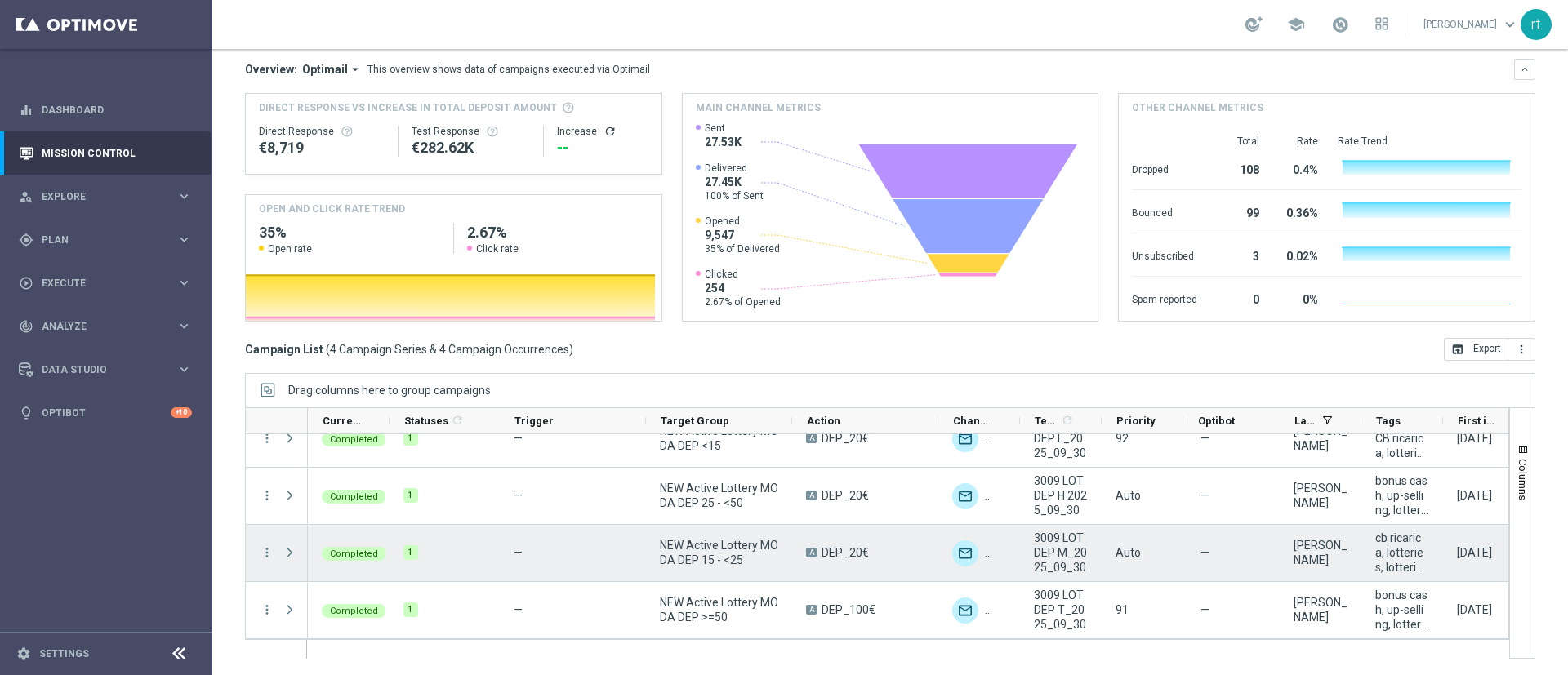
scroll to position [0, 0]
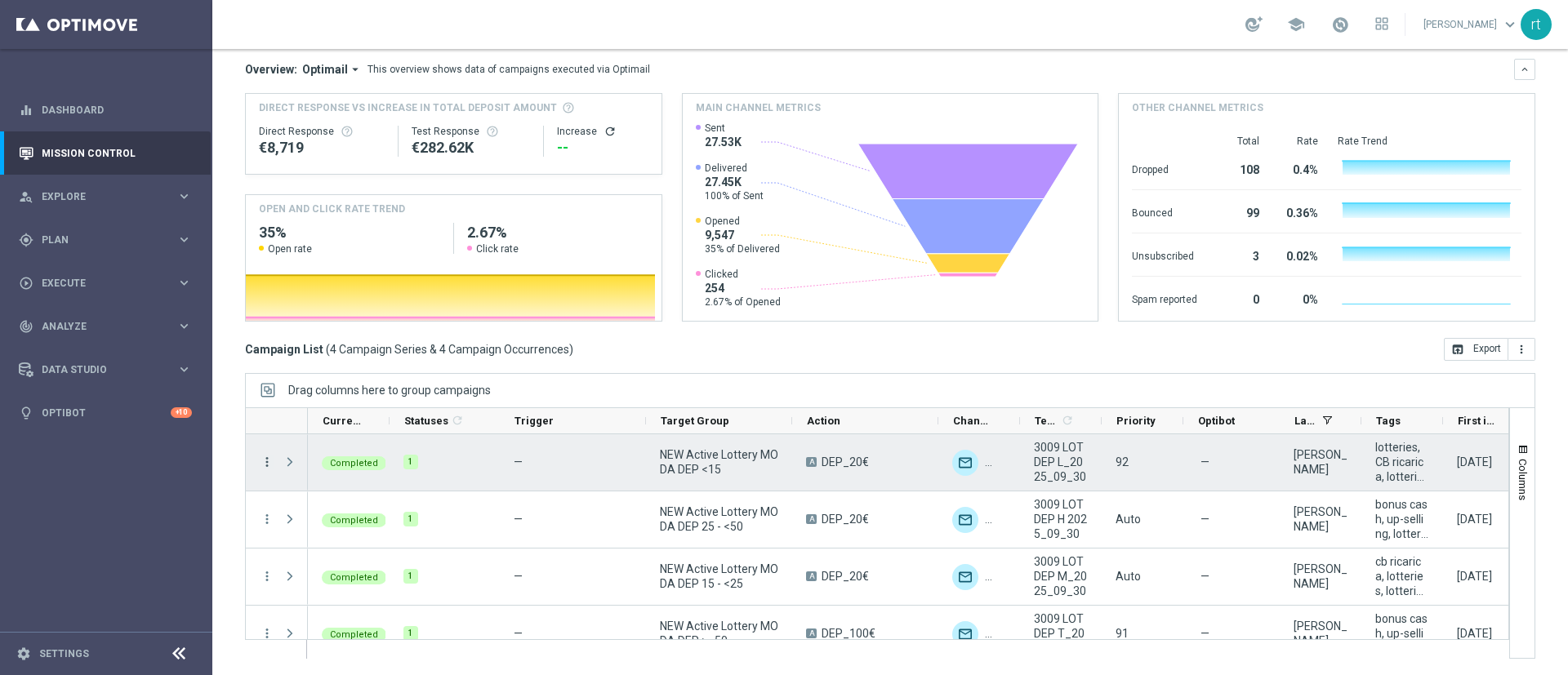
click at [268, 466] on icon "more_vert" at bounding box center [267, 463] width 15 height 15
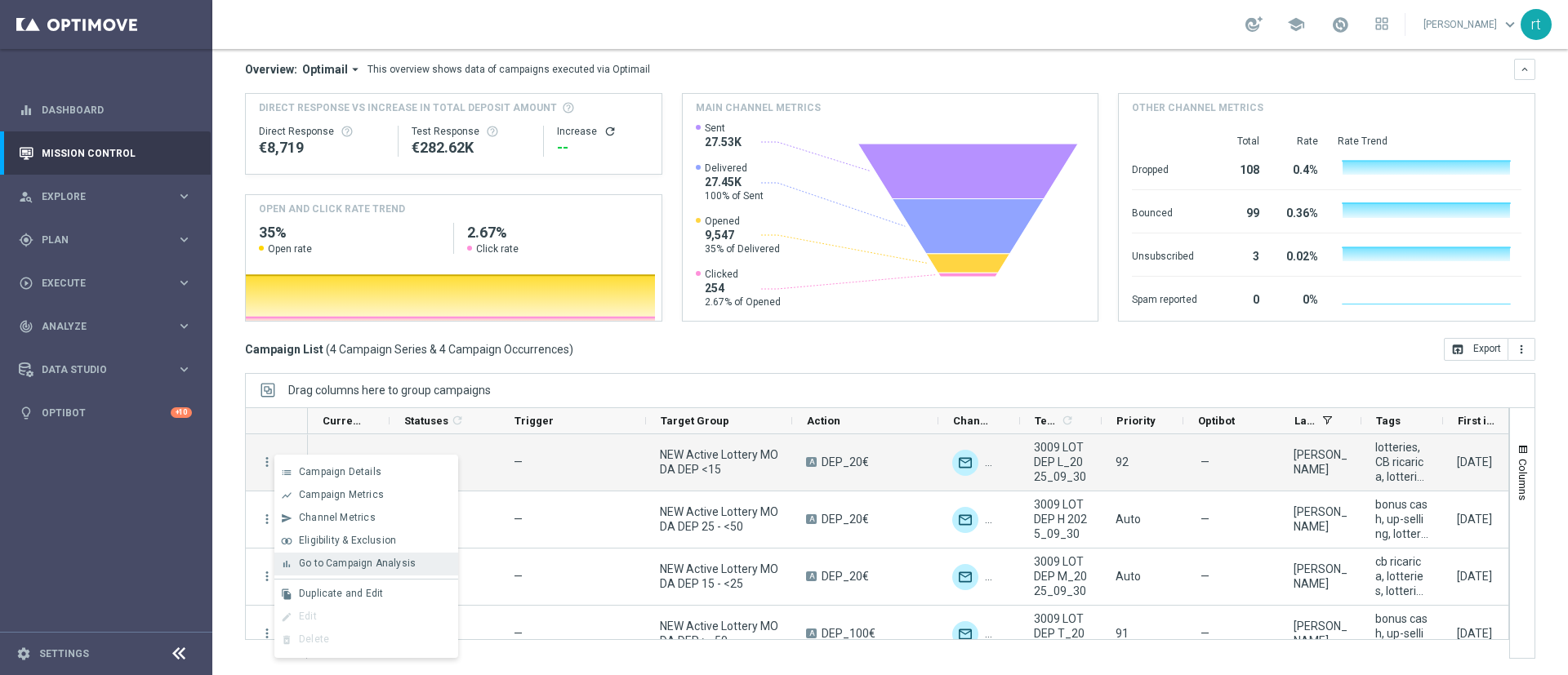
click at [317, 570] on div "bar_chart Go to Campaign Analysis" at bounding box center [366, 564] width 184 height 23
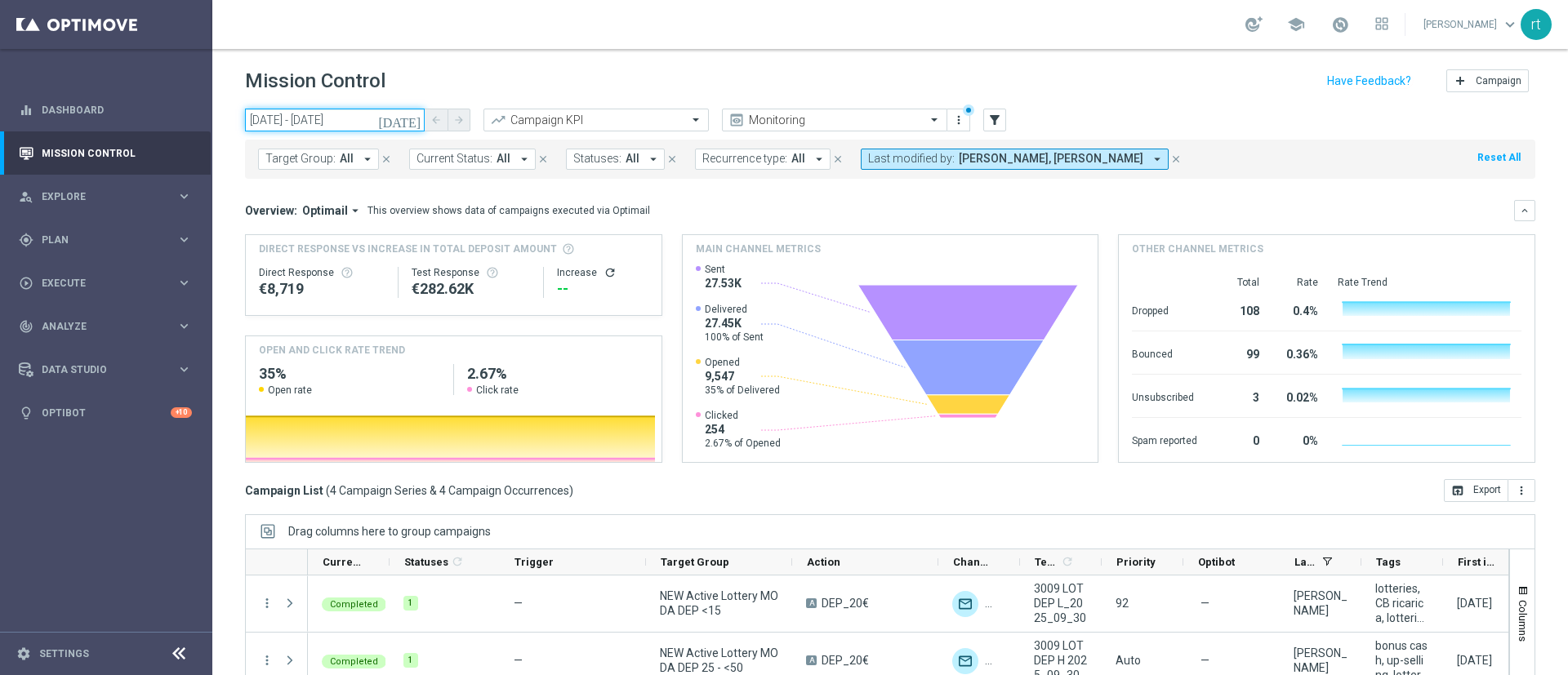
click at [338, 120] on input "[DATE] - [DATE]" at bounding box center [334, 120] width 179 height 23
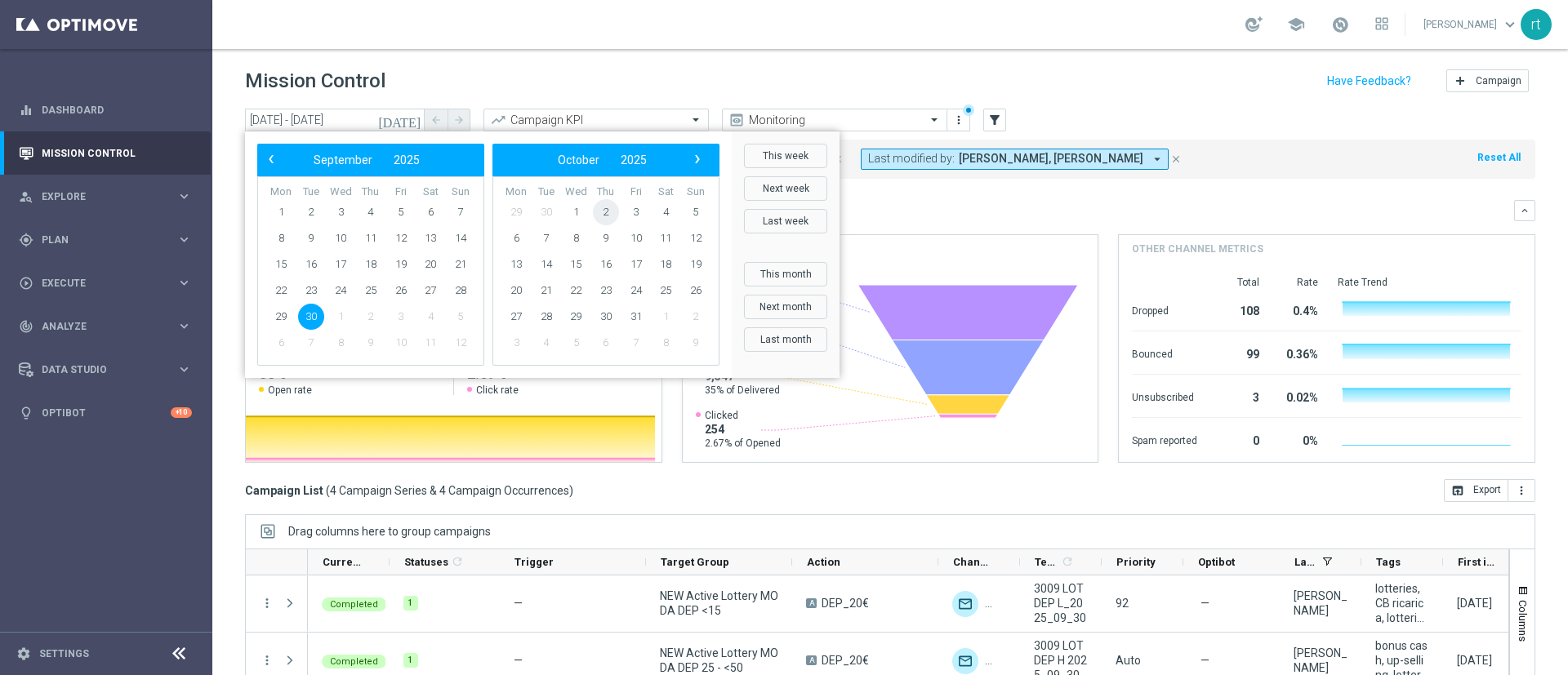
click at [605, 218] on span "2" at bounding box center [606, 212] width 26 height 26
click at [378, 211] on span "2" at bounding box center [371, 212] width 26 height 26
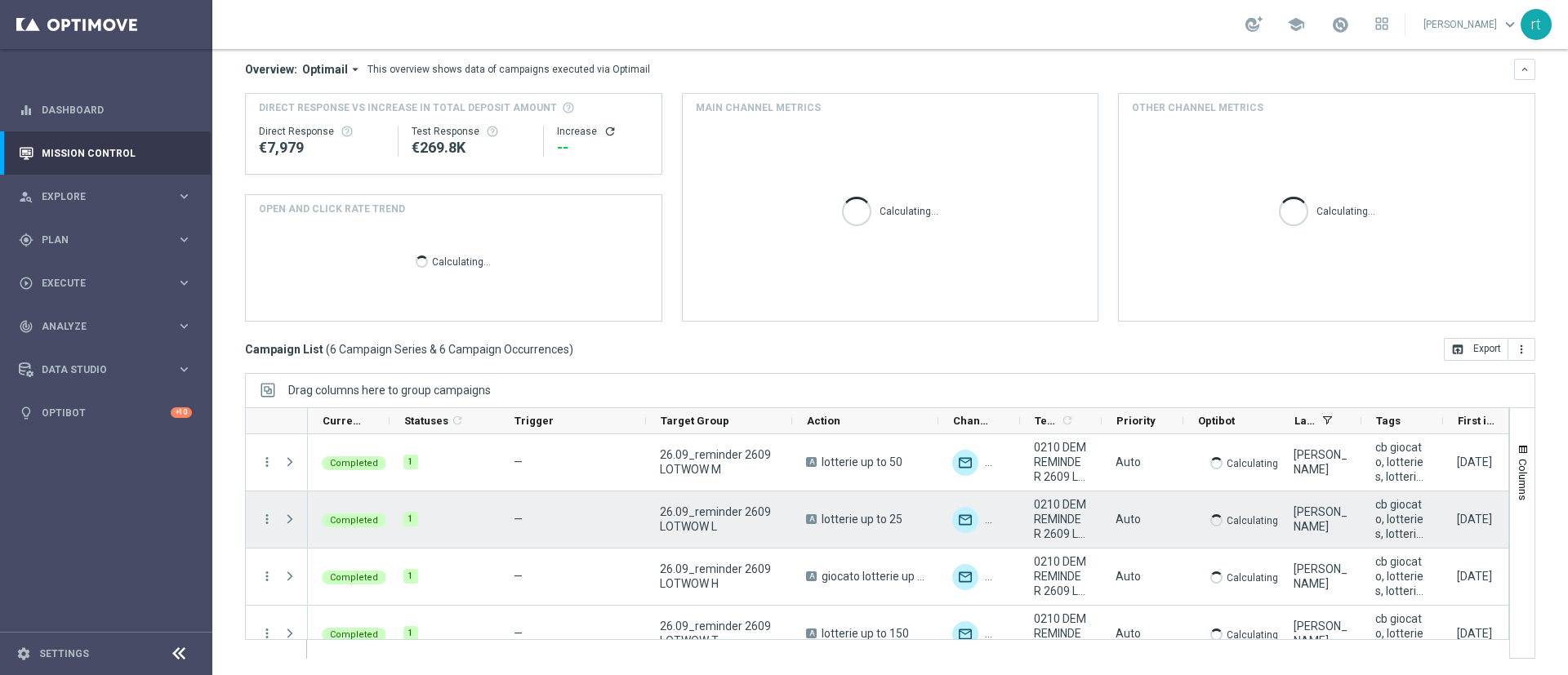
scroll to position [138, 0]
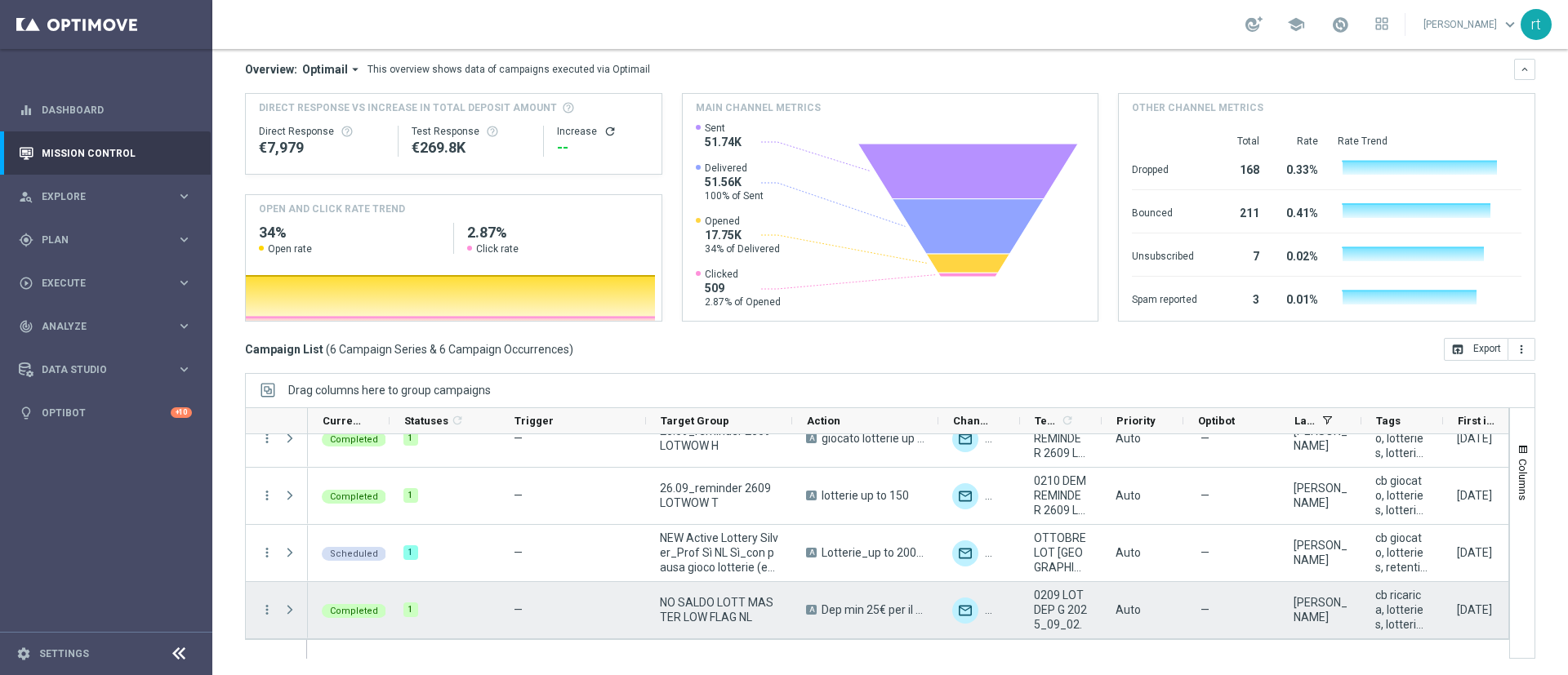
click at [268, 602] on icon "more_vert" at bounding box center [267, 610] width 15 height 15
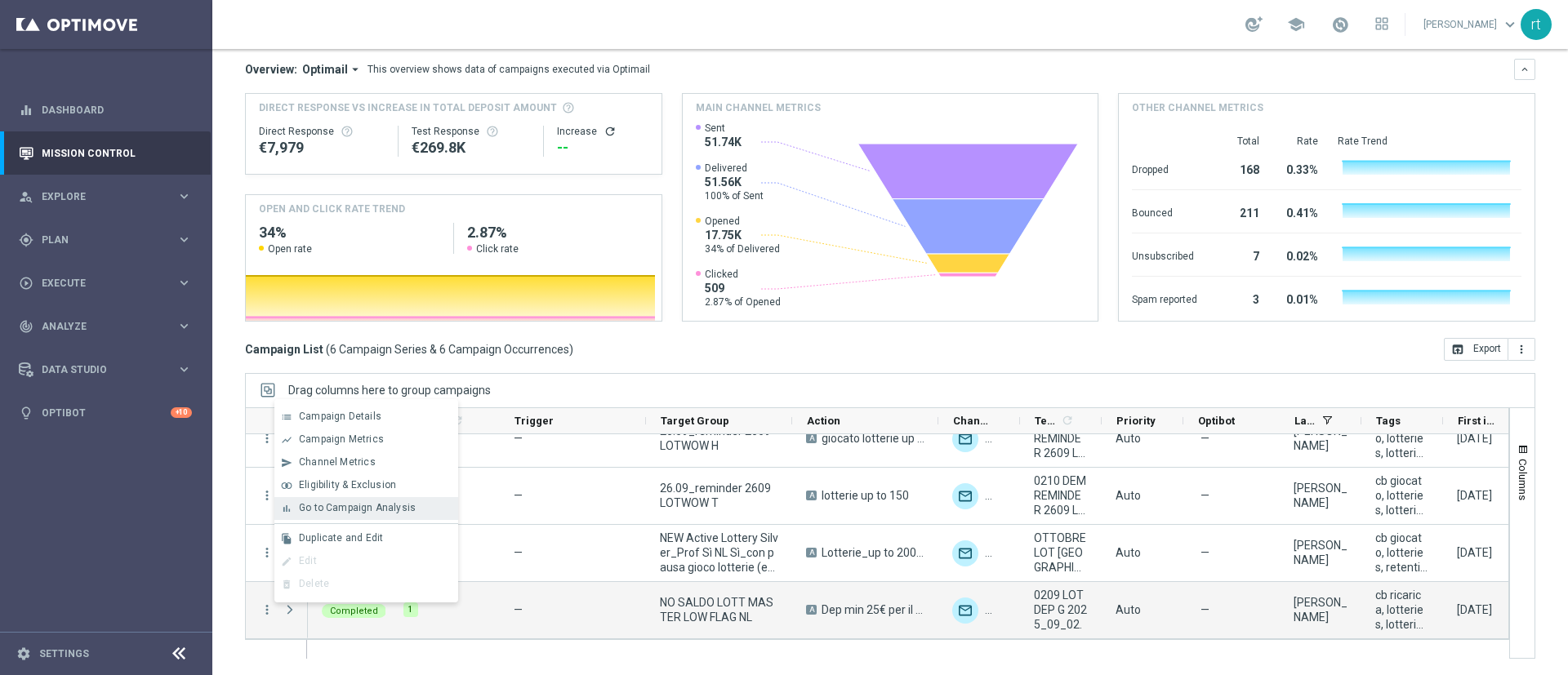
click at [344, 517] on div "bar_chart Go to Campaign Analysis" at bounding box center [366, 509] width 184 height 23
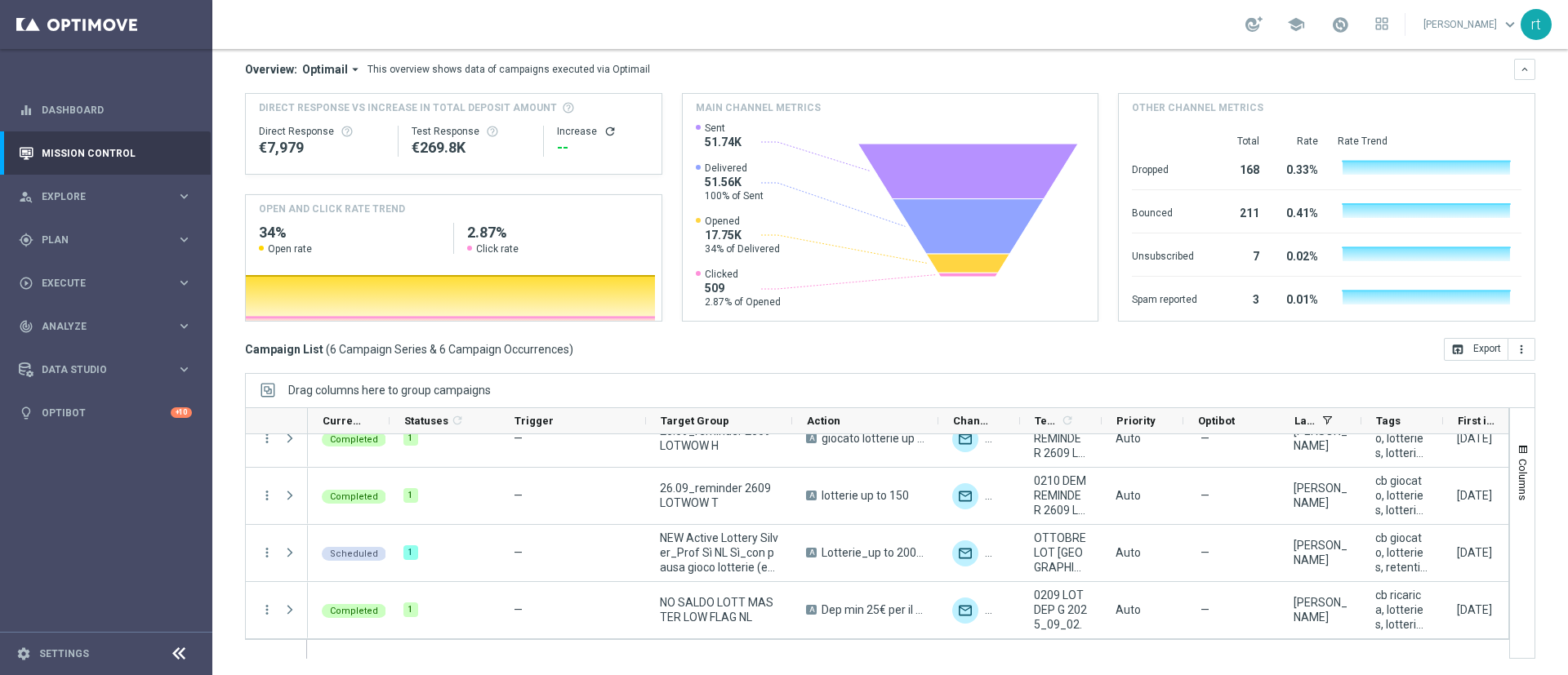
scroll to position [0, 0]
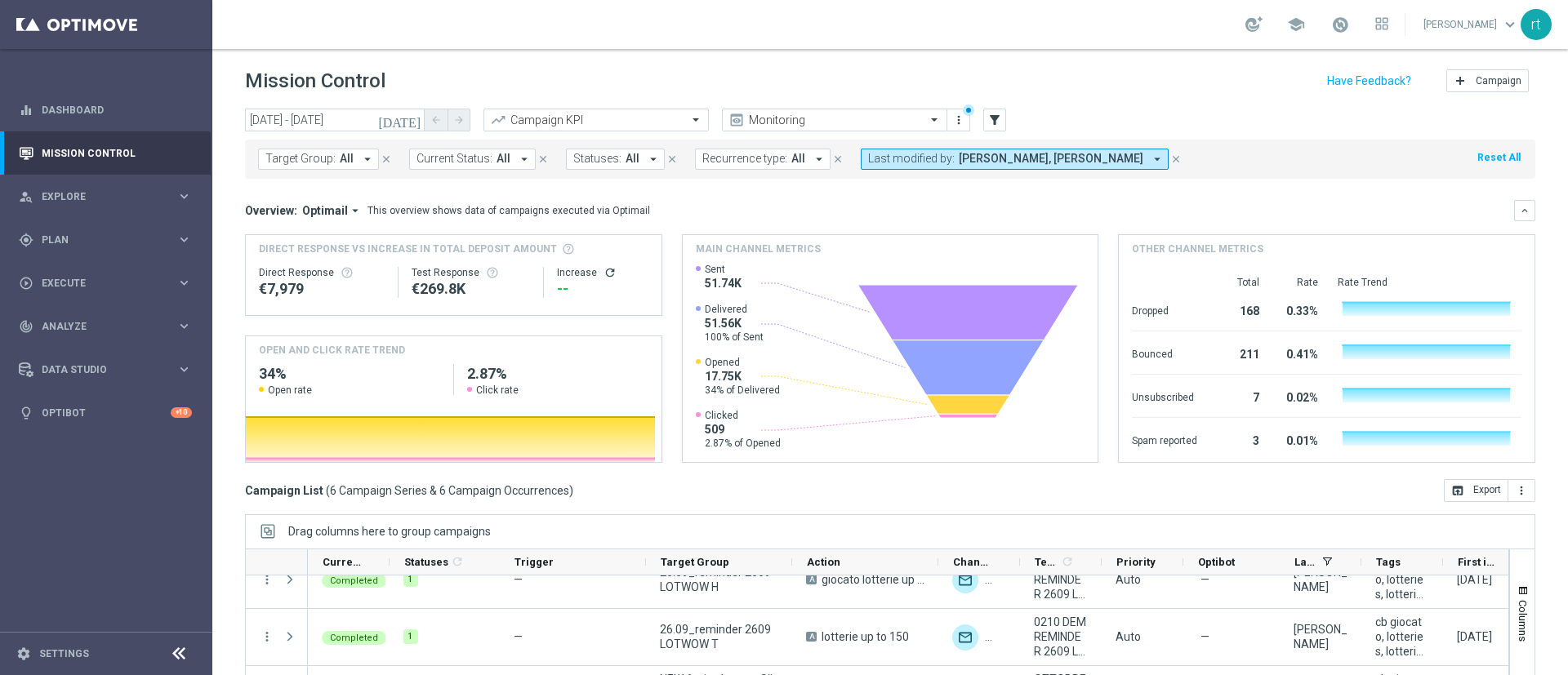
click at [750, 26] on div "school [PERSON_NAME] keyboard_arrow_down rt" at bounding box center [890, 24] width 1356 height 49
click at [338, 116] on input "[DATE] - [DATE]" at bounding box center [334, 120] width 179 height 23
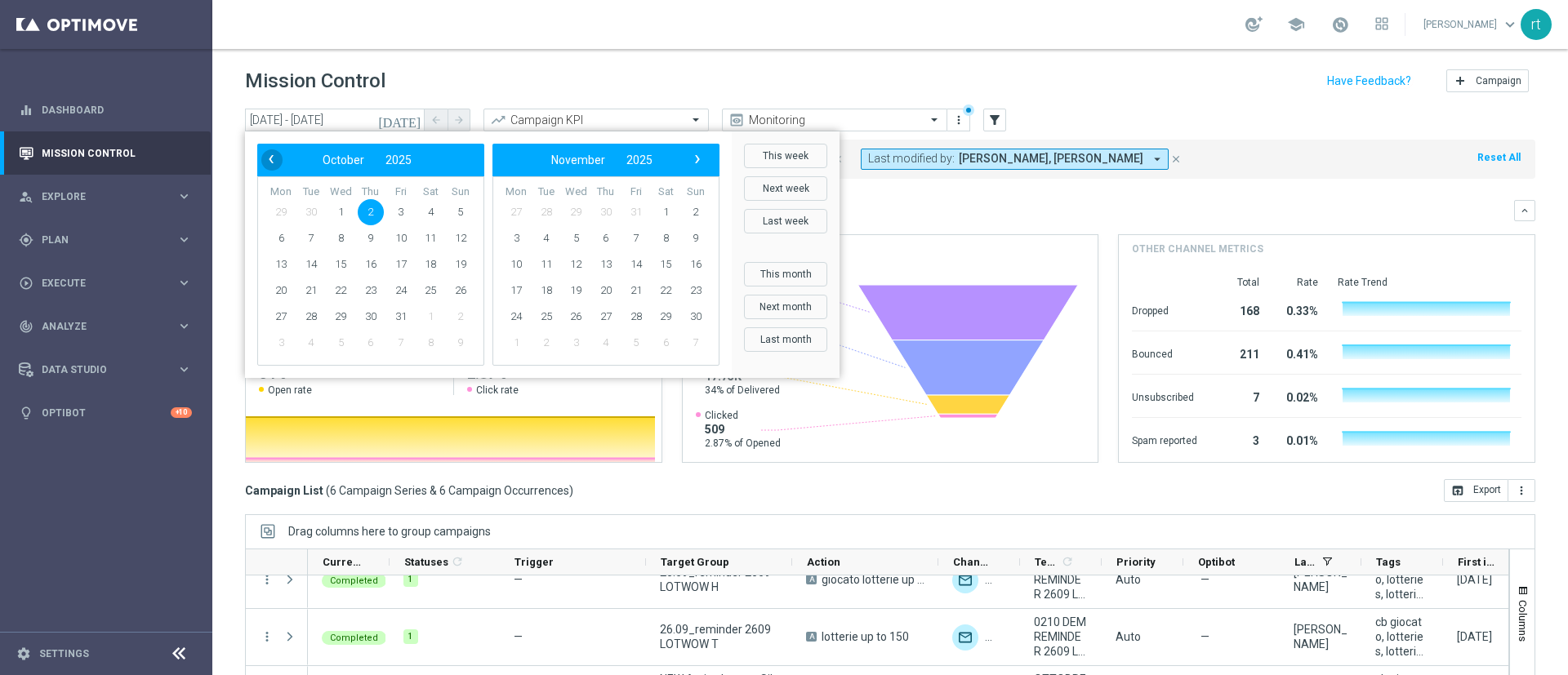
click at [266, 157] on span "‹" at bounding box center [270, 159] width 21 height 21
click at [280, 316] on span "29" at bounding box center [280, 316] width 26 height 26
type input "[DATE] - [DATE]"
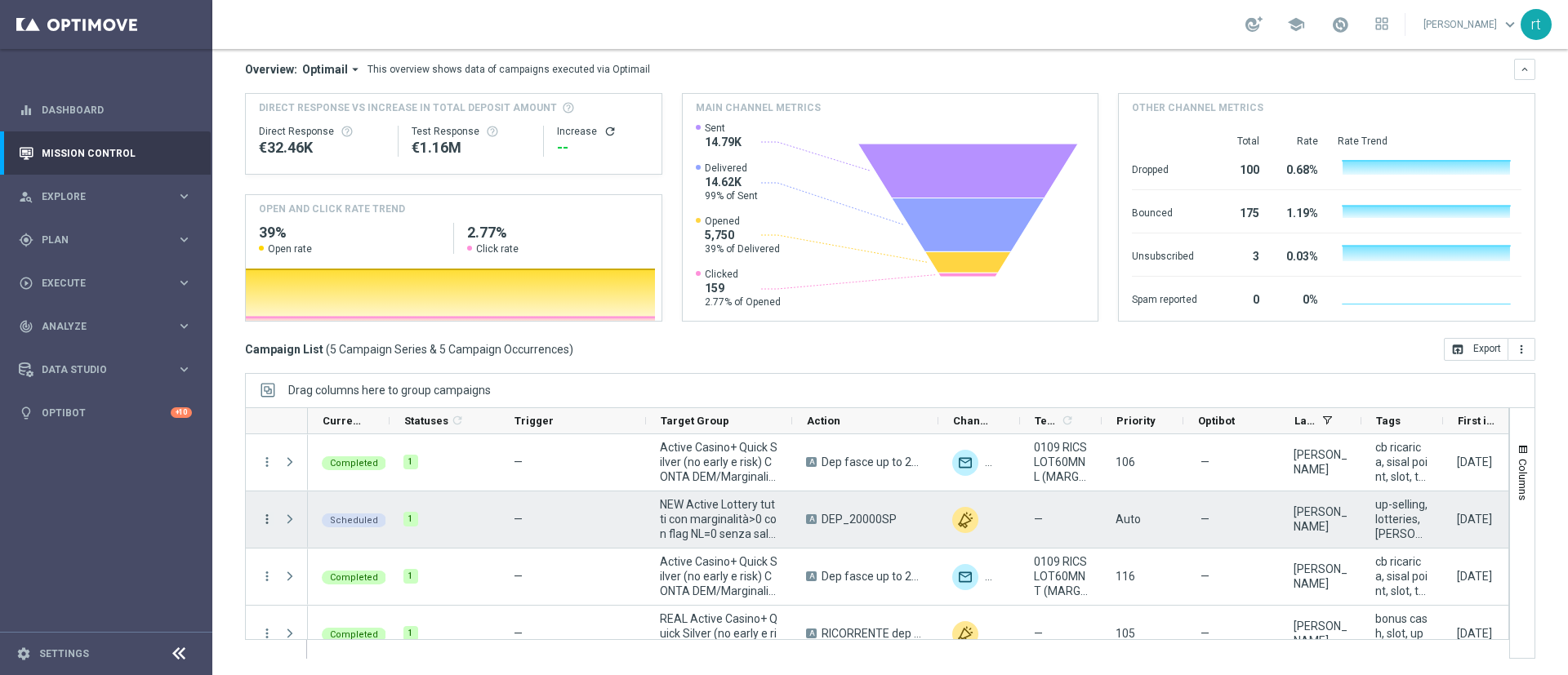
click at [262, 517] on icon "more_vert" at bounding box center [267, 520] width 15 height 15
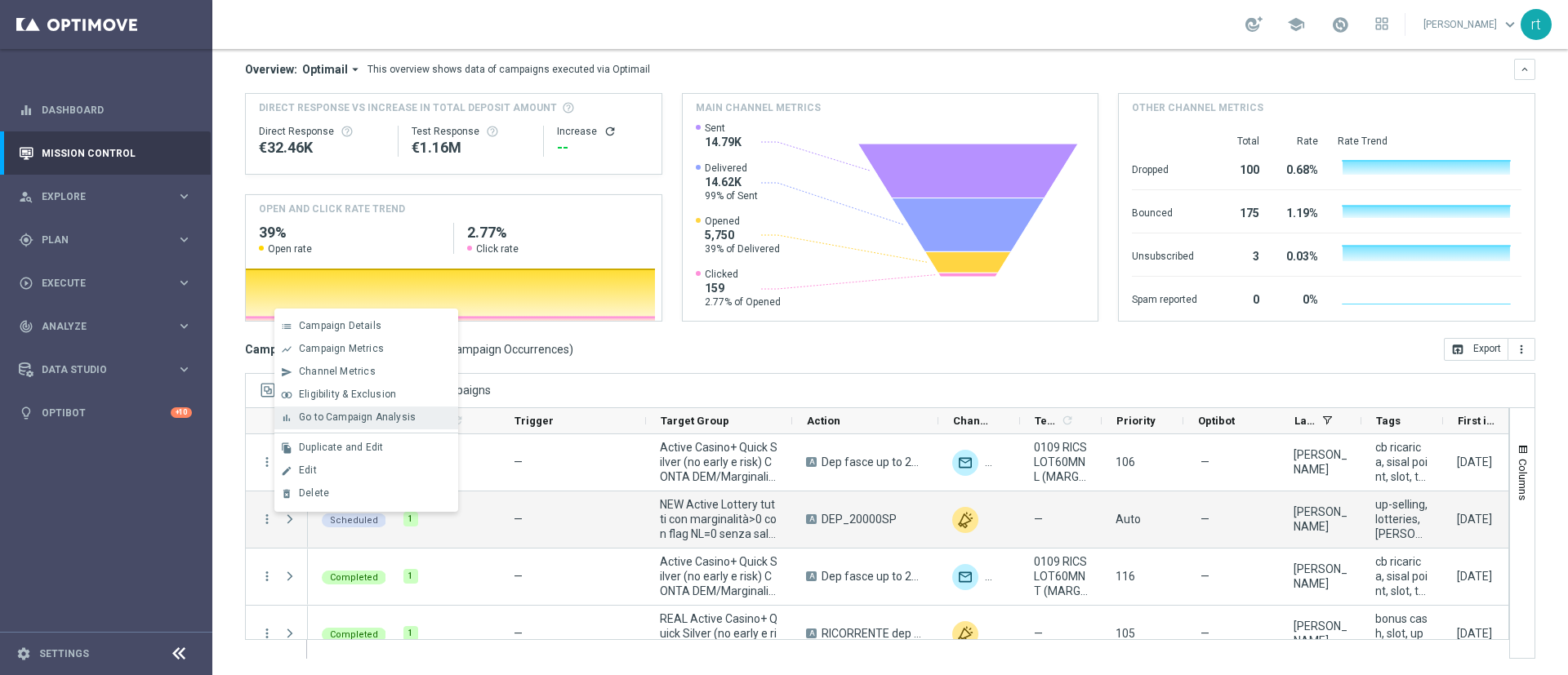
click at [389, 422] on span "Go to Campaign Analysis" at bounding box center [357, 417] width 117 height 11
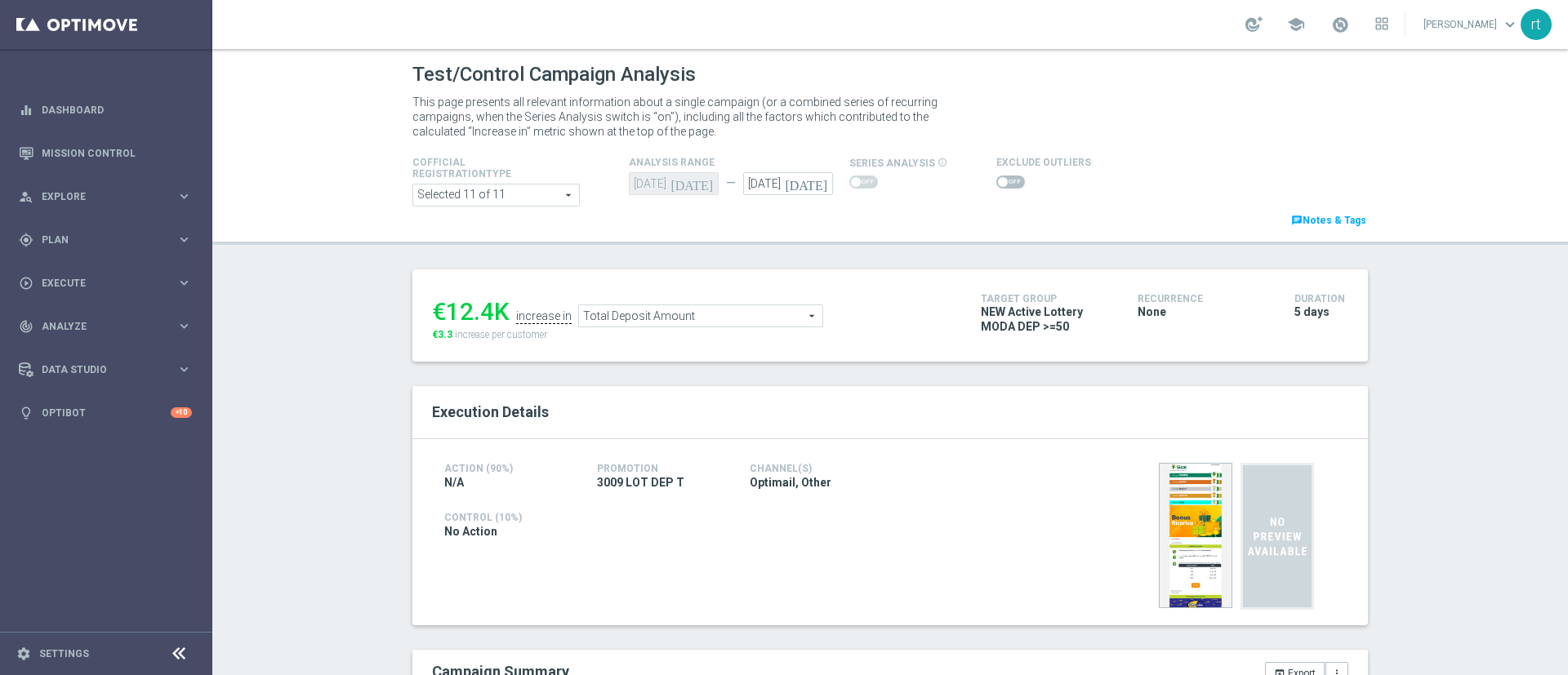
click at [554, 15] on div "school [PERSON_NAME] keyboard_arrow_down rt" at bounding box center [890, 24] width 1356 height 49
